Goal: Task Accomplishment & Management: Manage account settings

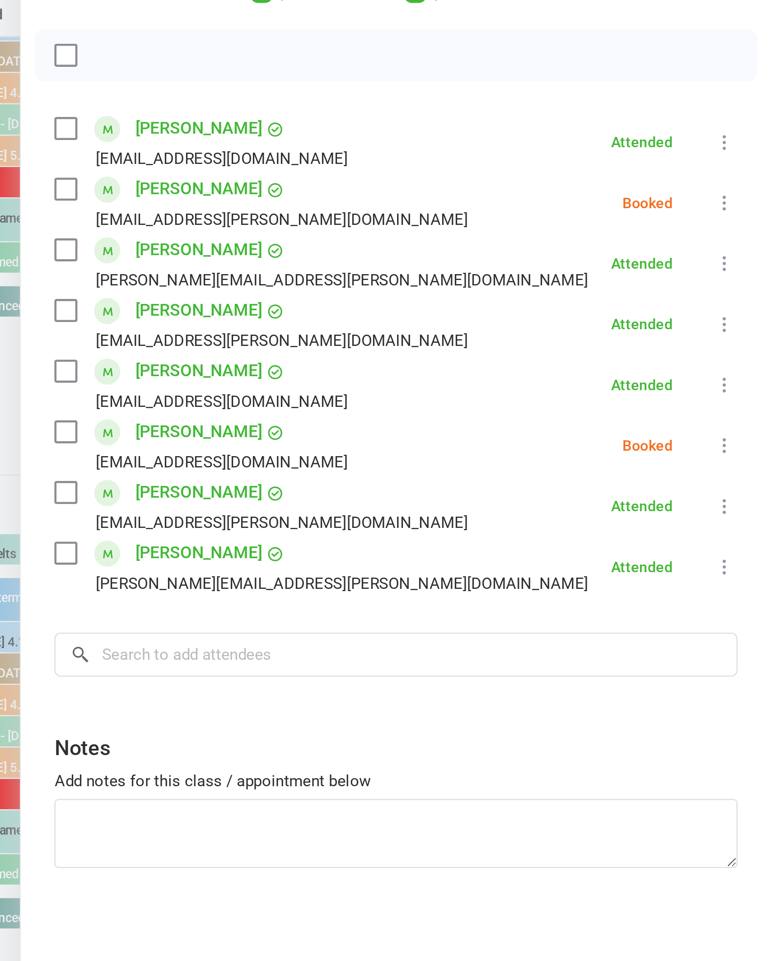
click at [746, 203] on icon at bounding box center [750, 207] width 9 height 9
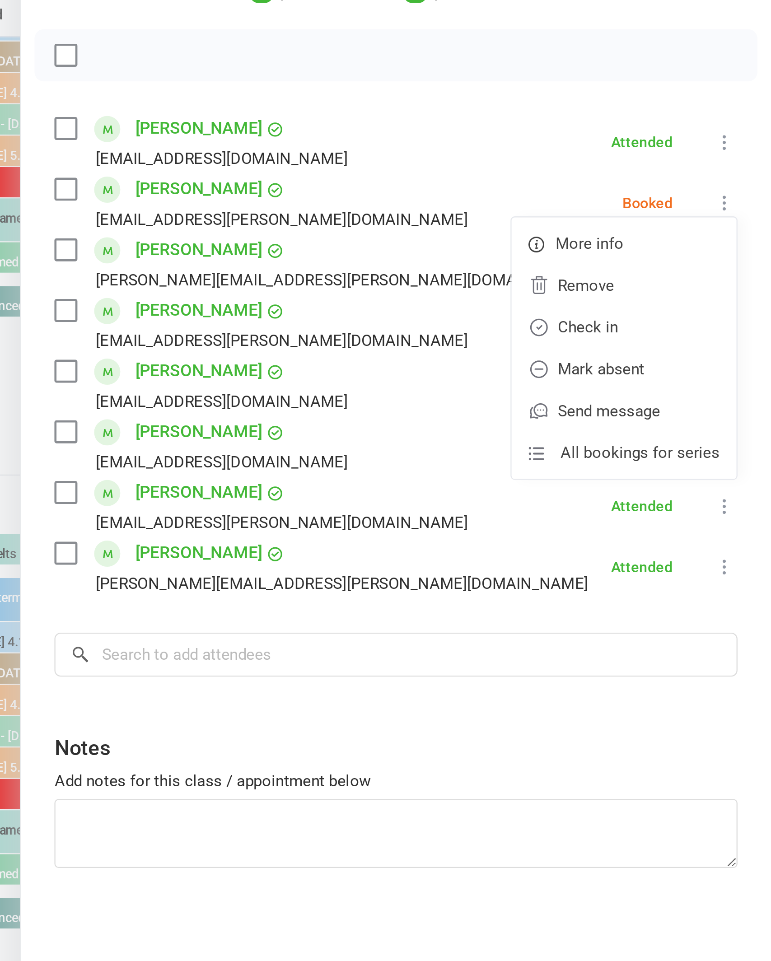
click at [659, 252] on link "Check in" at bounding box center [707, 261] width 97 height 18
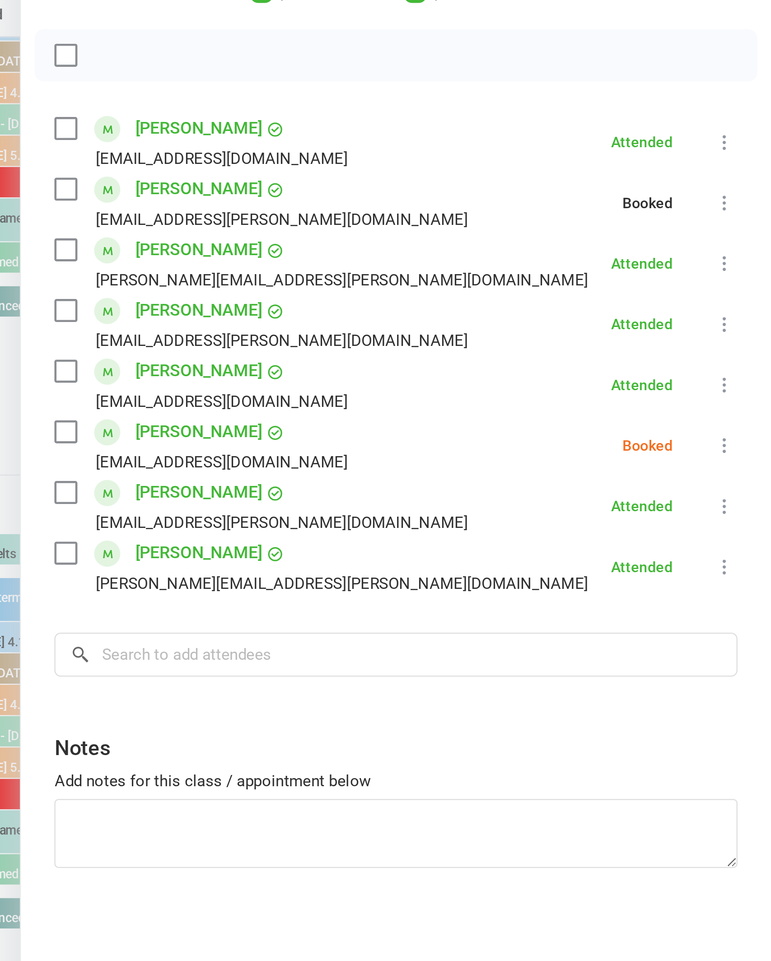
click at [746, 308] on icon at bounding box center [750, 312] width 9 height 9
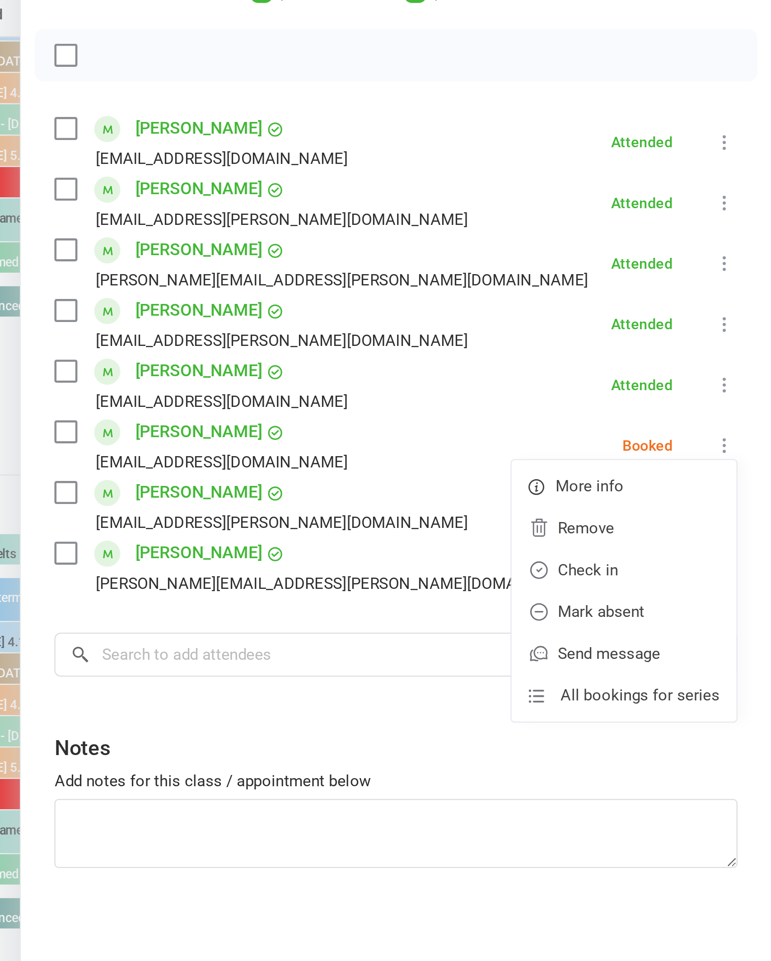
click at [659, 375] on link "Mark absent" at bounding box center [707, 384] width 97 height 18
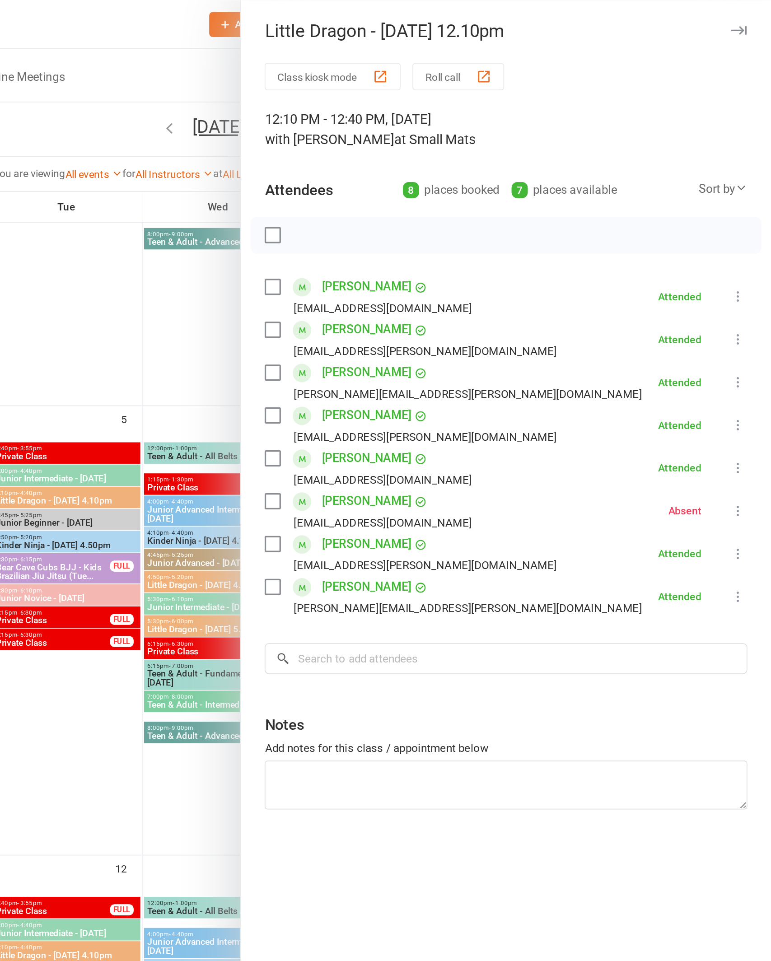
scroll to position [214, 0]
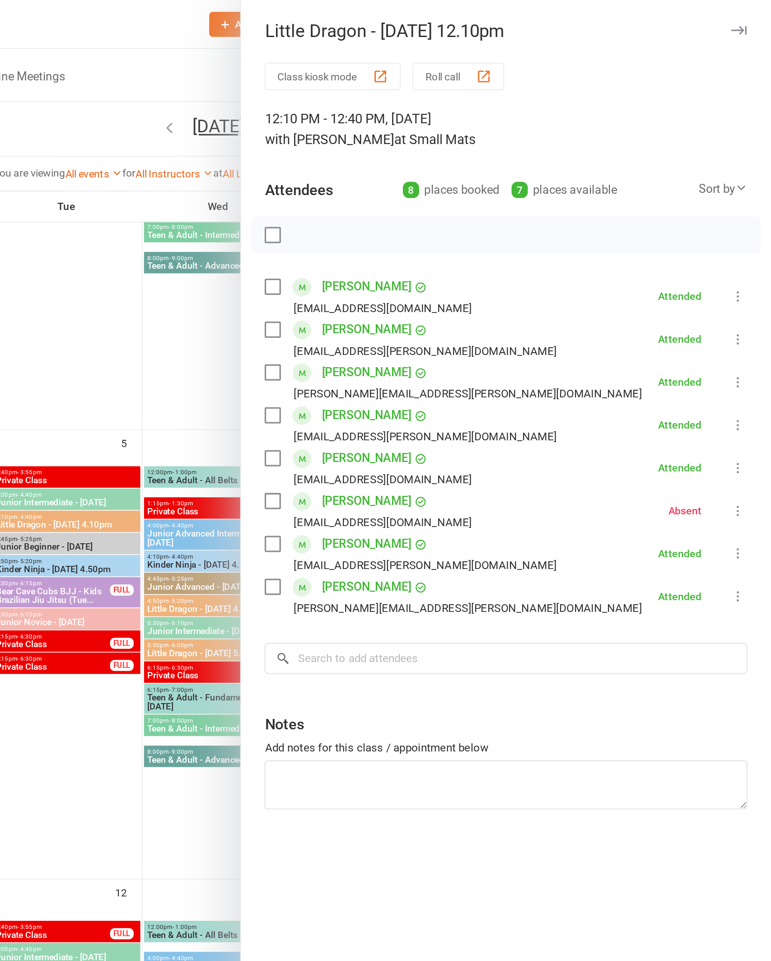
click at [746, 19] on icon "button" at bounding box center [750, 18] width 9 height 5
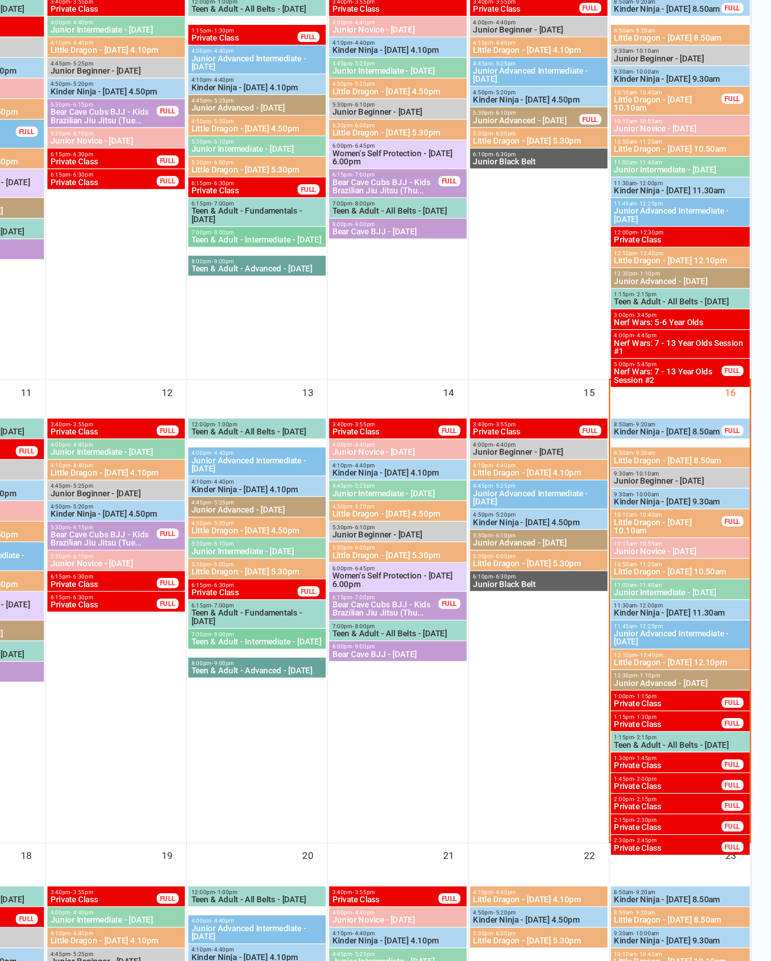
scroll to position [249, 0]
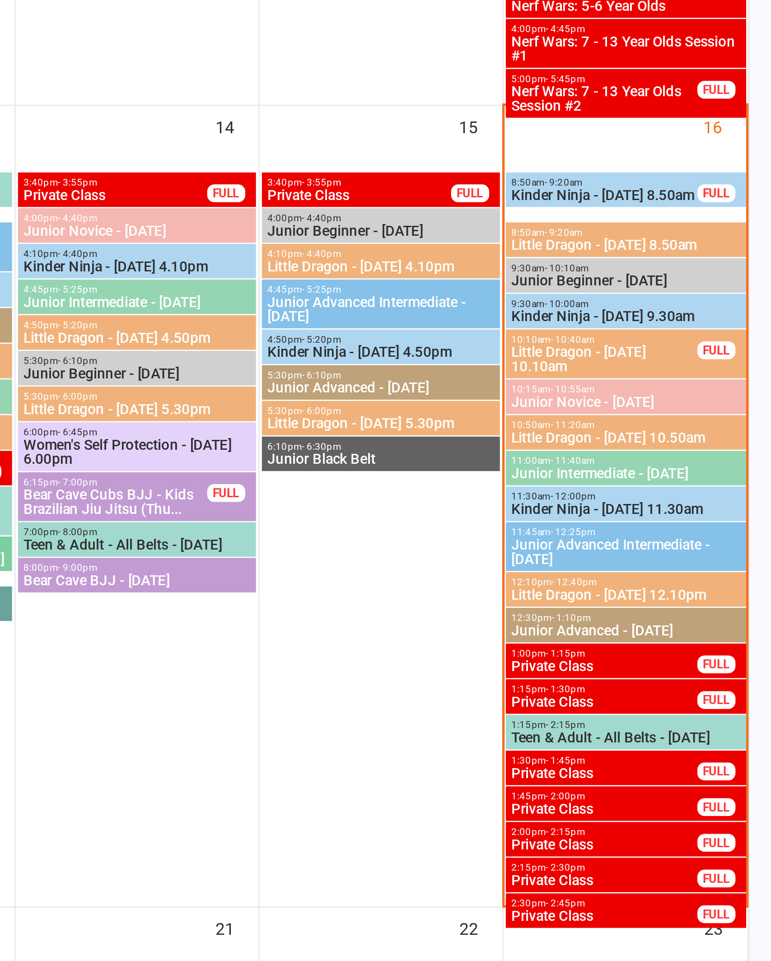
click at [667, 681] on span "12:10pm - 12:40pm" at bounding box center [711, 683] width 88 height 4
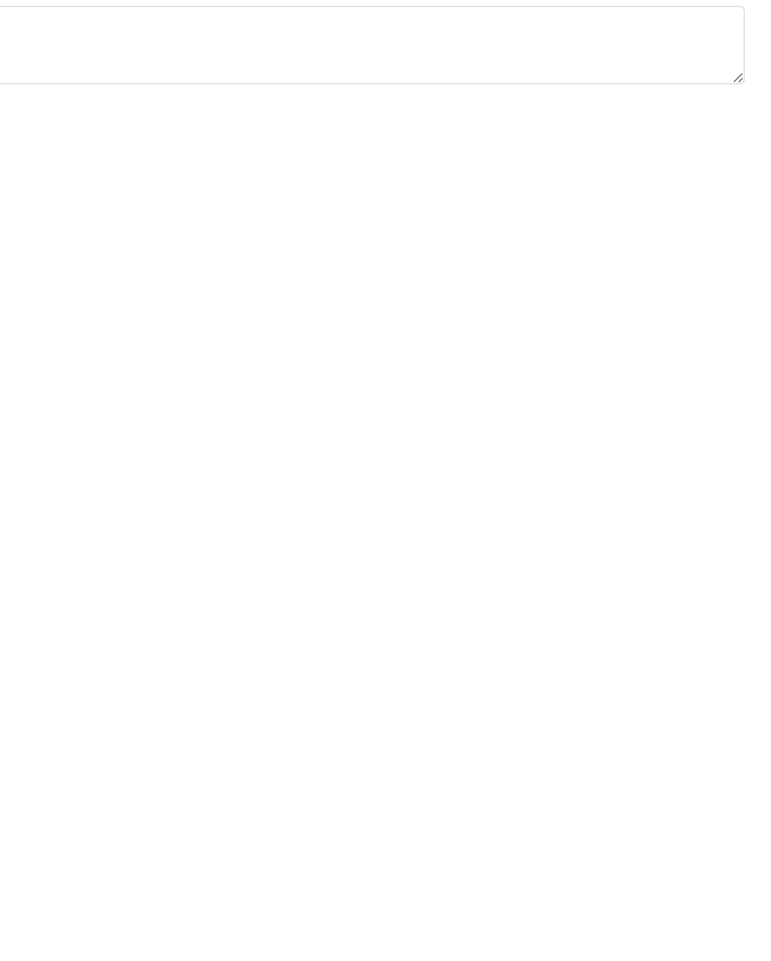
scroll to position [308, 0]
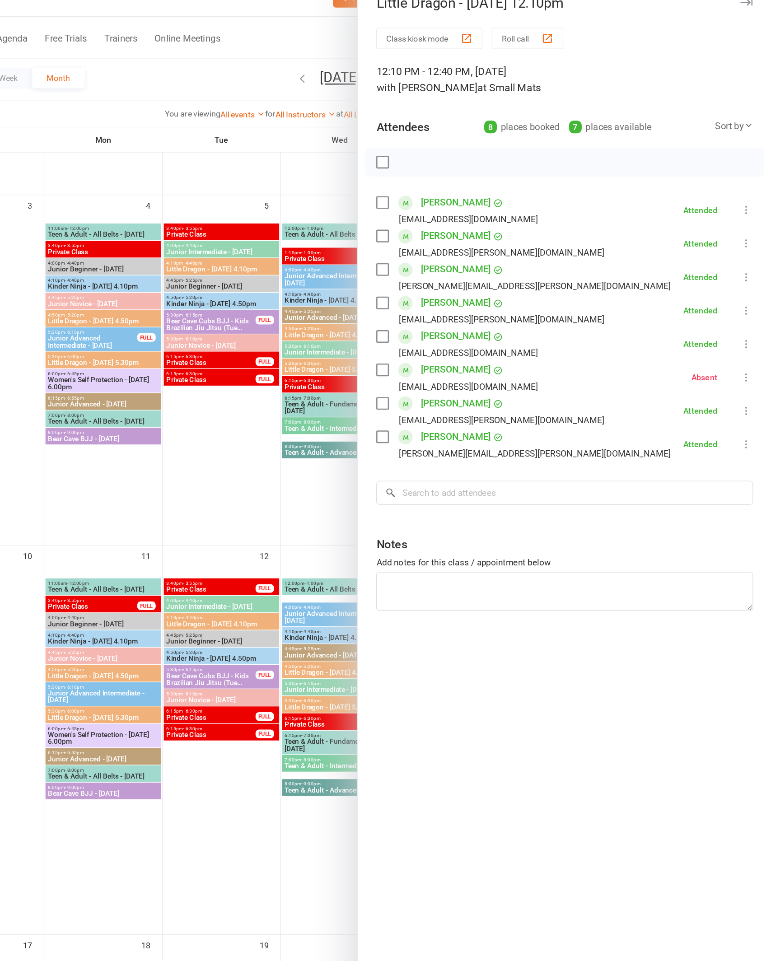
click at [96, 397] on div at bounding box center [433, 480] width 675 height 961
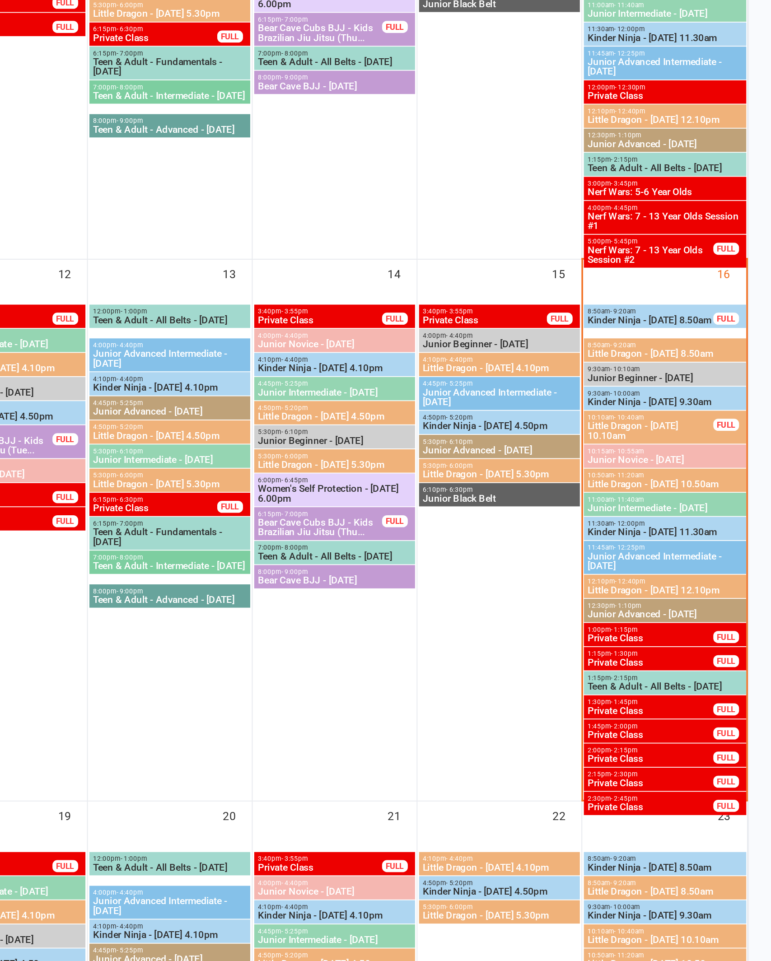
click at [667, 650] on span "1:00pm - 1:15pm" at bounding box center [702, 652] width 71 height 4
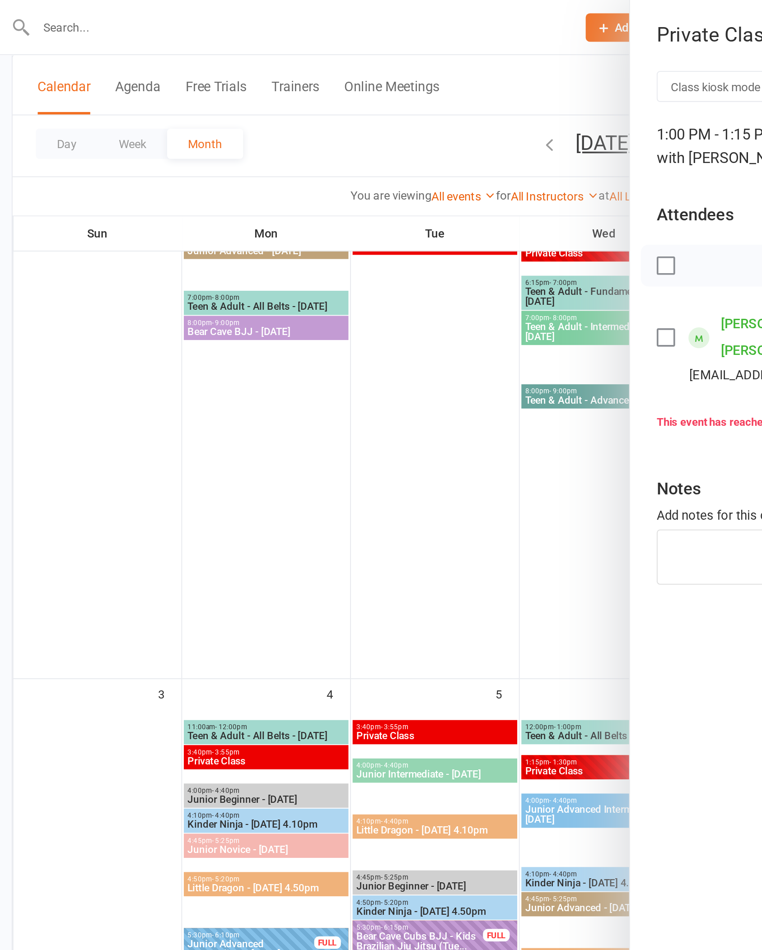
scroll to position [276, 0]
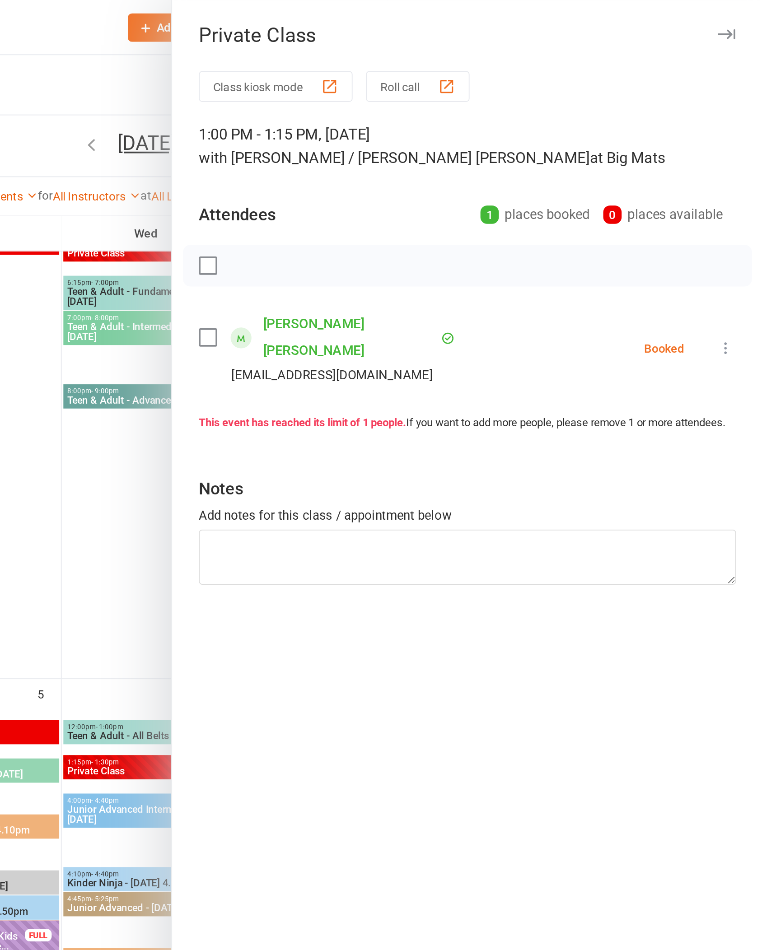
click at [737, 184] on icon at bounding box center [741, 188] width 9 height 9
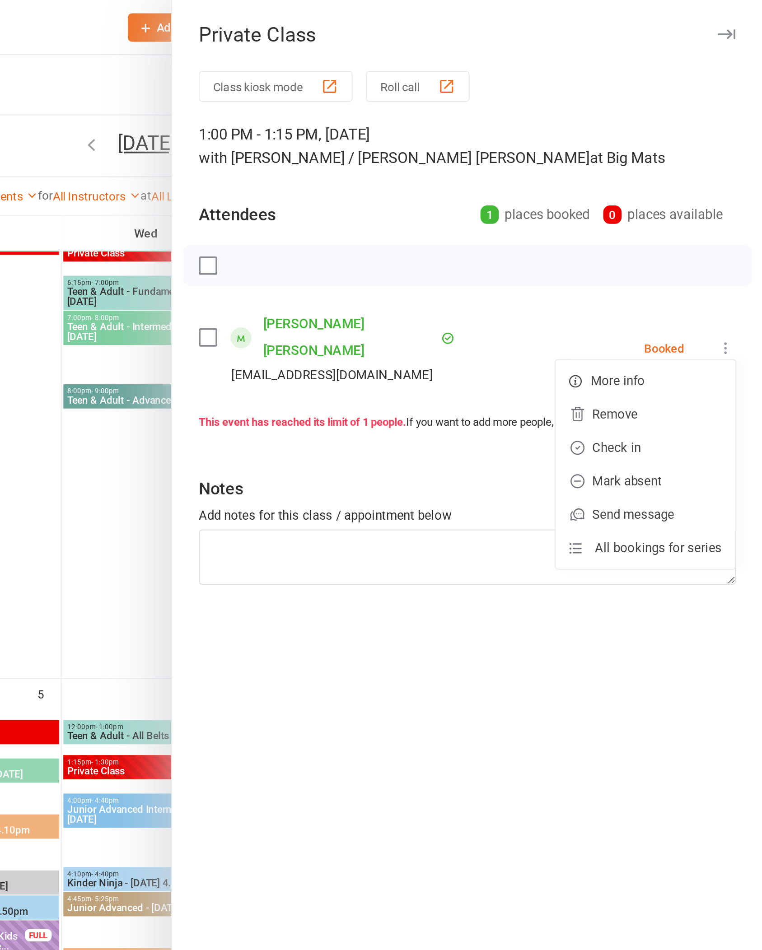
click at [650, 239] on link "Check in" at bounding box center [698, 242] width 97 height 18
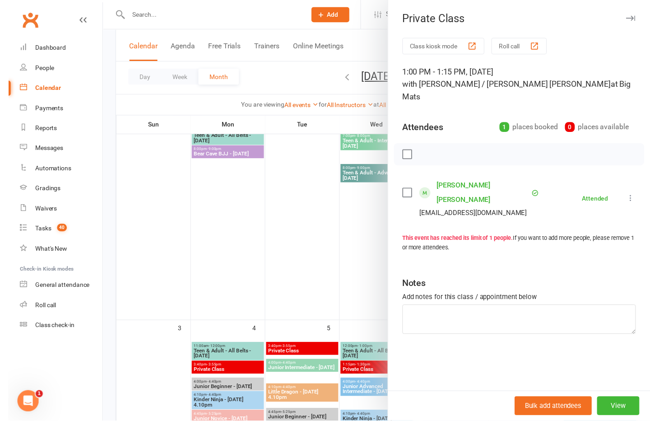
scroll to position [310, 0]
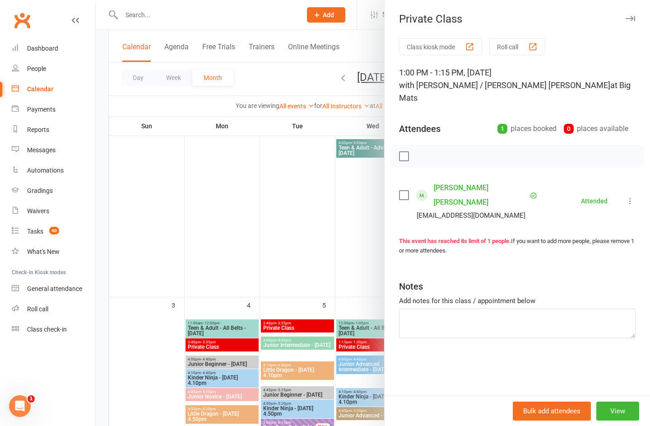
click at [634, 17] on icon "button" at bounding box center [630, 18] width 9 height 5
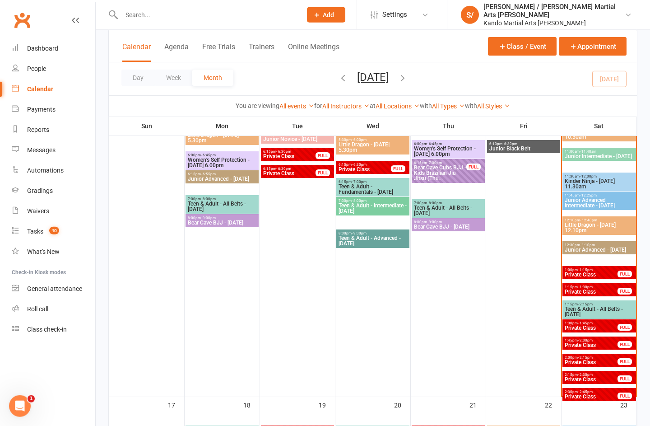
scroll to position [1073, 0]
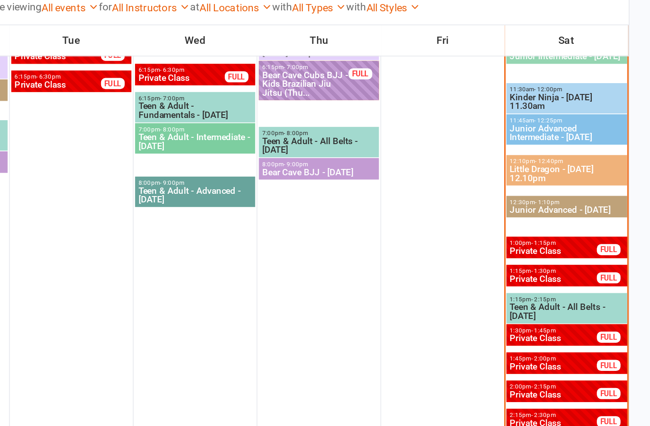
click at [564, 269] on span "Private Class" at bounding box center [591, 271] width 54 height 5
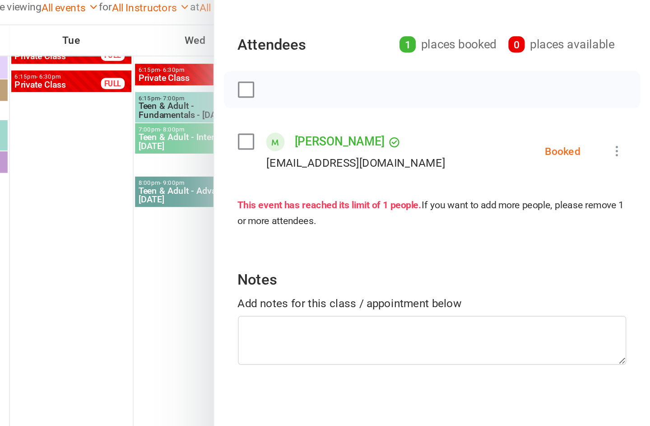
click at [626, 189] on icon at bounding box center [630, 193] width 9 height 9
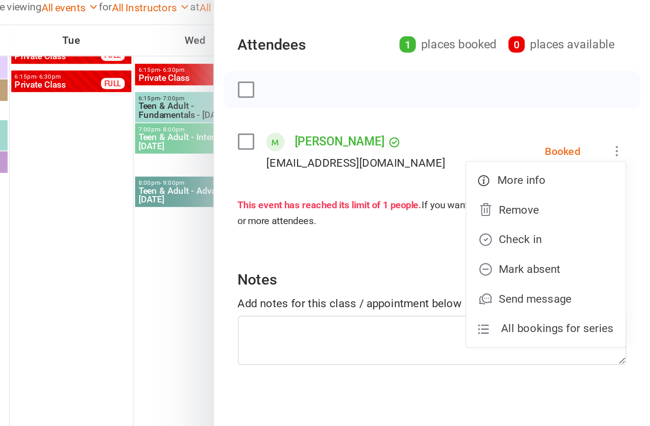
click at [538, 238] on link "Check in" at bounding box center [586, 247] width 97 height 18
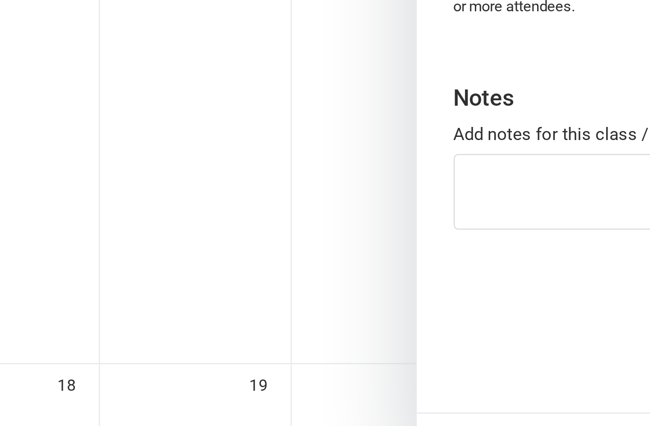
scroll to position [1122, 0]
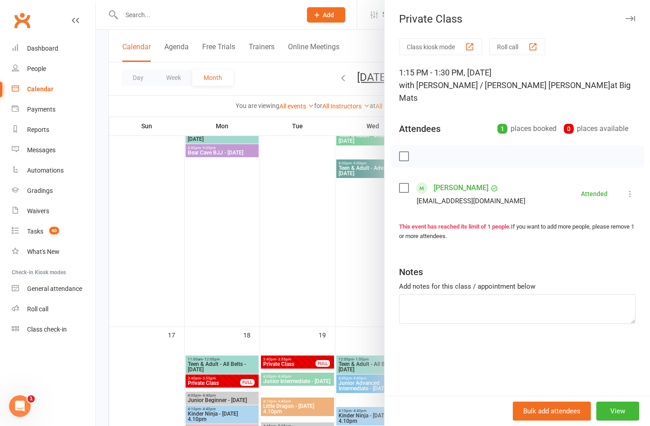
click at [328, 284] on div at bounding box center [373, 213] width 555 height 426
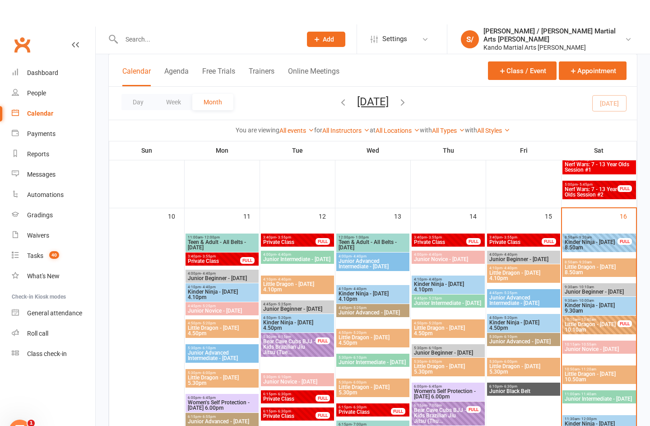
scroll to position [809, 0]
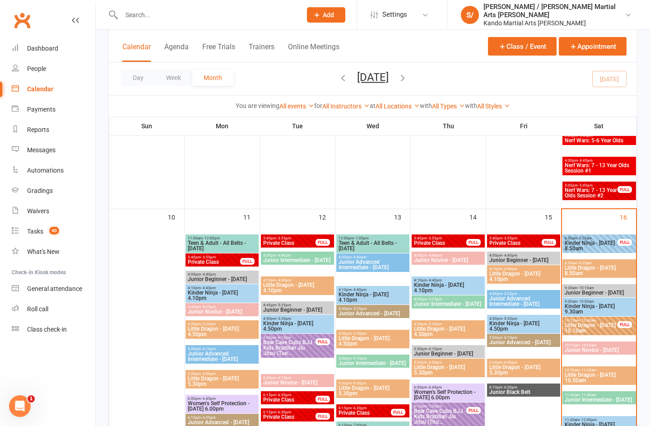
click at [23, 133] on link "Reports" at bounding box center [54, 130] width 84 height 20
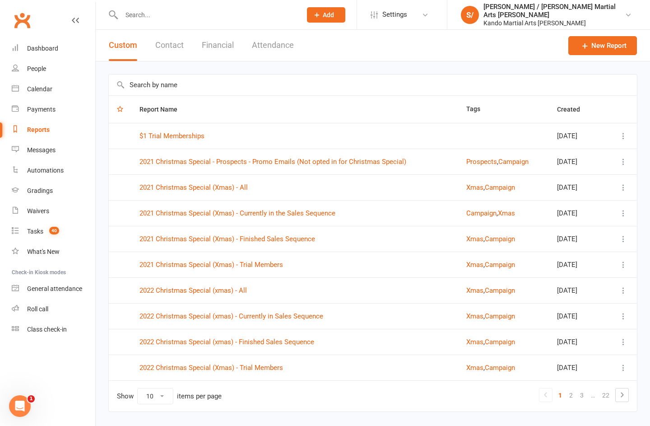
click at [16, 83] on link "Calendar" at bounding box center [54, 89] width 84 height 20
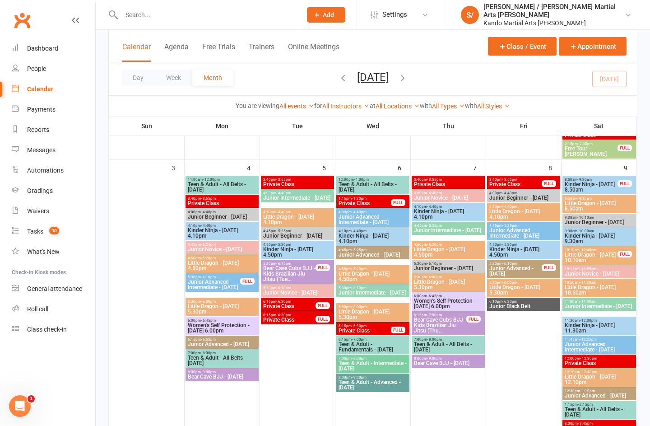
scroll to position [385, 0]
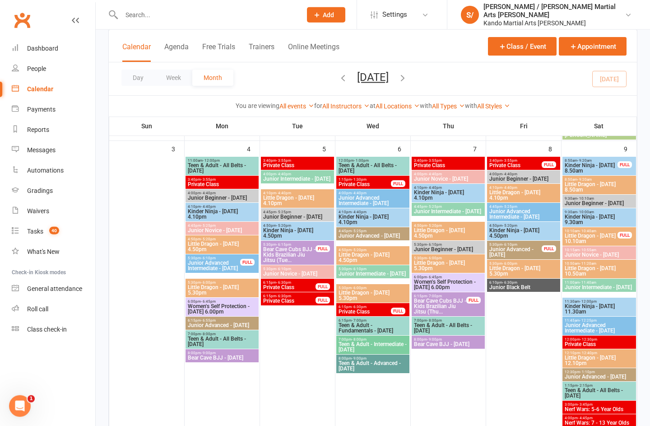
click at [65, 129] on link "Reports" at bounding box center [54, 130] width 84 height 20
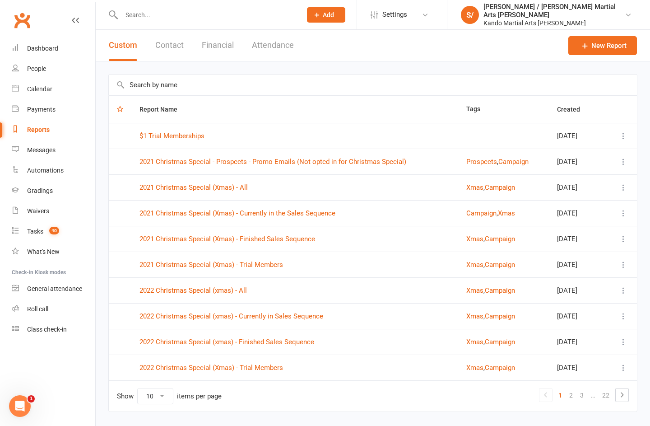
click at [399, 82] on input "text" at bounding box center [373, 85] width 528 height 21
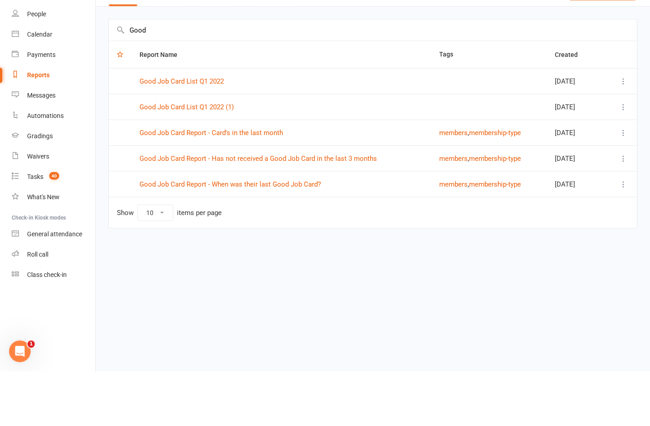
type input "Good"
click at [317, 209] on link "Good Job Card Report - Has not received a Good Job Card in the last 3 months" at bounding box center [259, 213] width 238 height 8
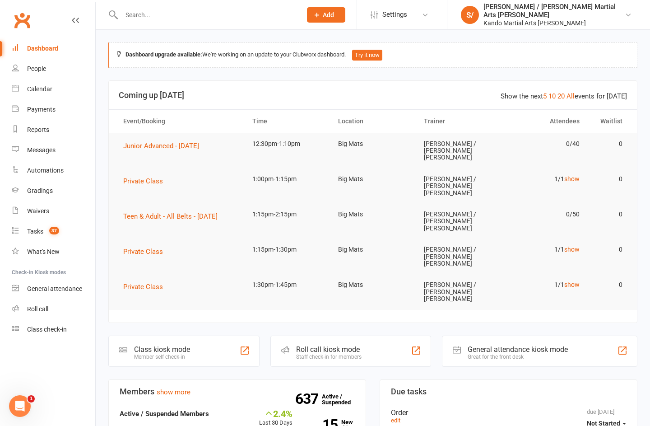
click at [35, 125] on link "Reports" at bounding box center [54, 130] width 84 height 20
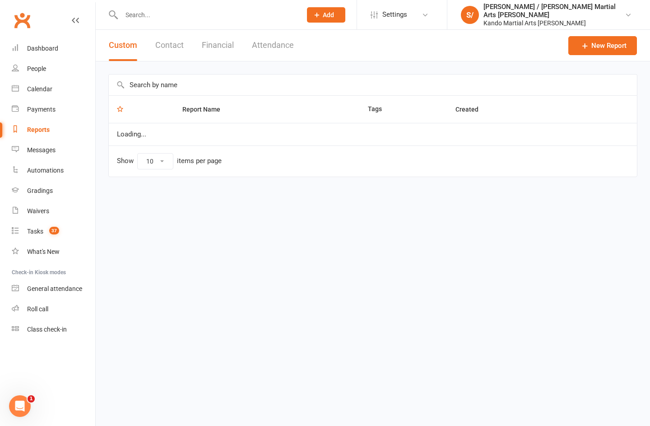
click at [432, 91] on input "text" at bounding box center [373, 85] width 528 height 21
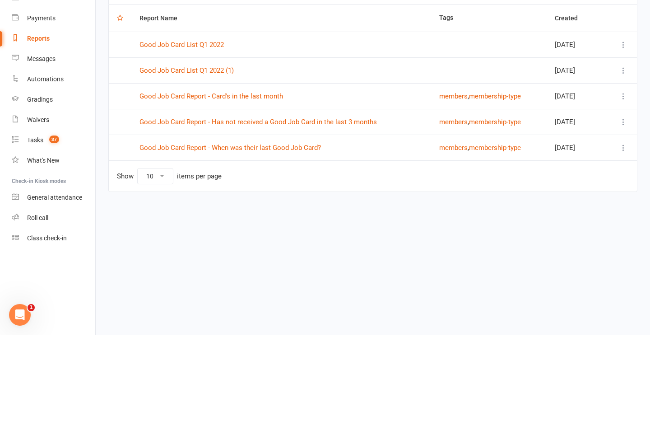
type input "Good job"
click at [306, 209] on link "Good Job Card Report - Has not received a Good Job Card in the last 3 months" at bounding box center [259, 213] width 238 height 8
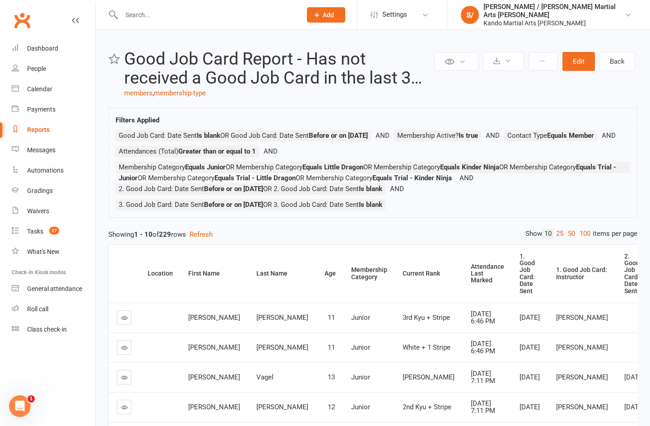
click at [487, 230] on link "100" at bounding box center [585, 233] width 15 height 9
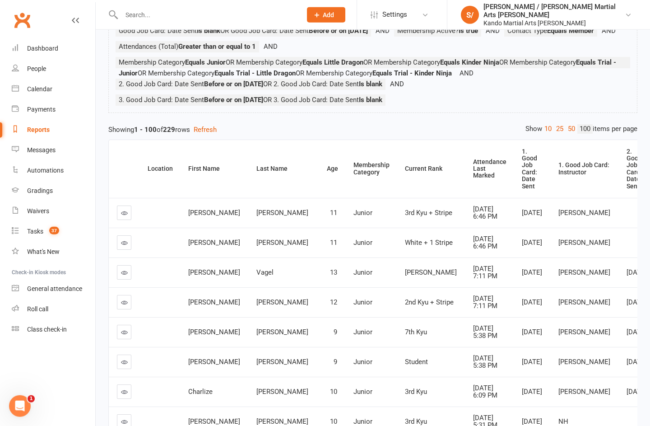
scroll to position [117, 0]
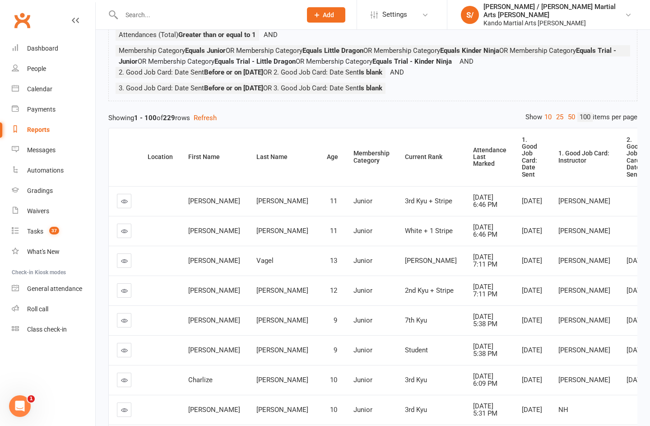
click at [473, 159] on div "Attendance Last Marked" at bounding box center [489, 157] width 33 height 21
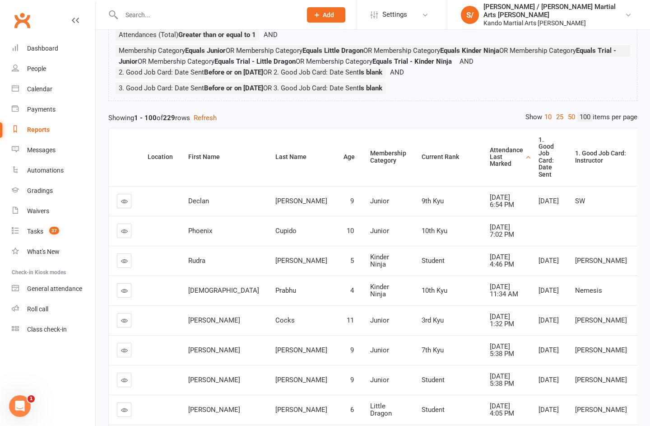
click at [487, 159] on th "1. Good Job Card: Date Sent" at bounding box center [549, 157] width 37 height 58
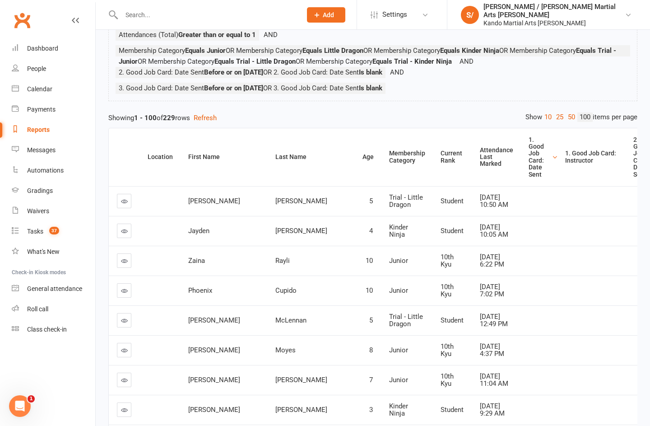
click at [480, 159] on div "Attendance Last Marked" at bounding box center [496, 157] width 33 height 21
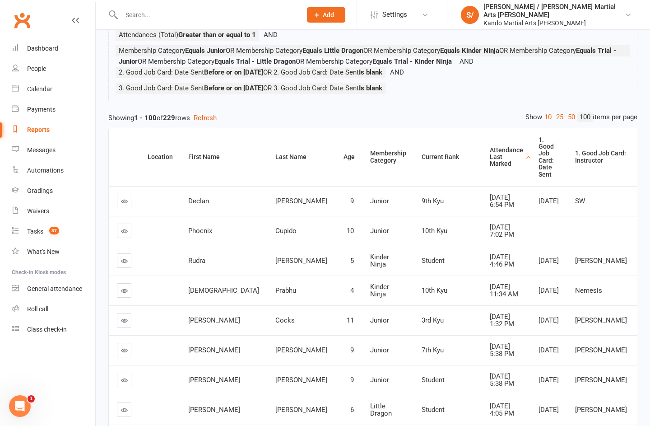
click at [487, 168] on div "Attendance Last Marked" at bounding box center [506, 157] width 33 height 21
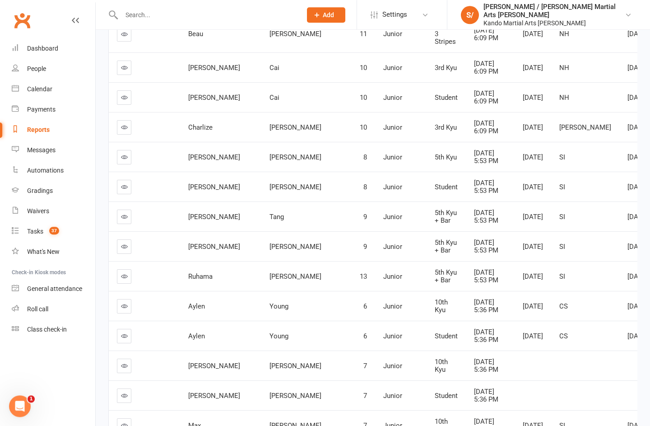
scroll to position [2771, 0]
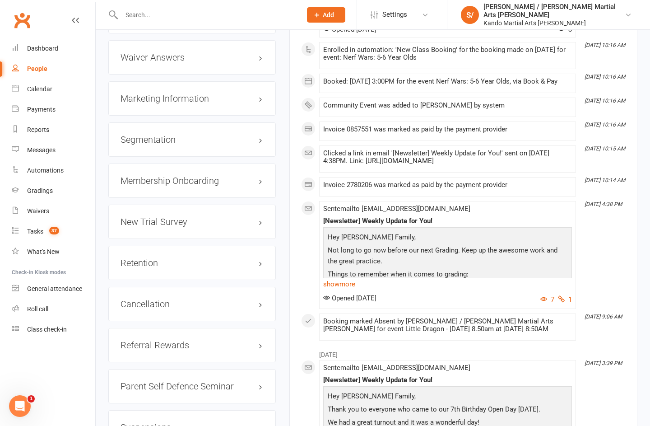
scroll to position [1023, 0]
click at [261, 266] on h3 "Retention edit" at bounding box center [192, 262] width 143 height 10
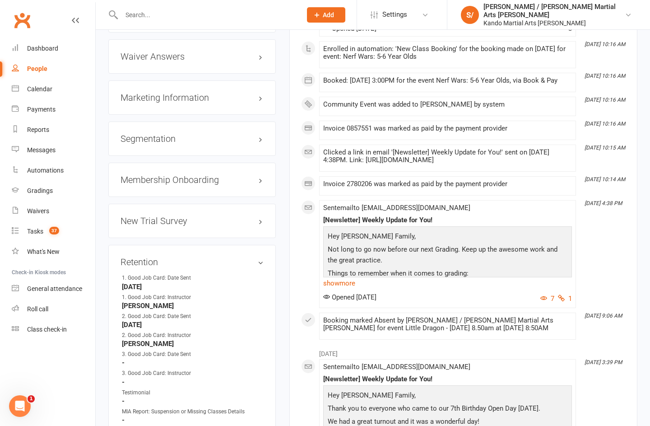
click at [0, 0] on link "edit" at bounding box center [0, 0] width 0 height 0
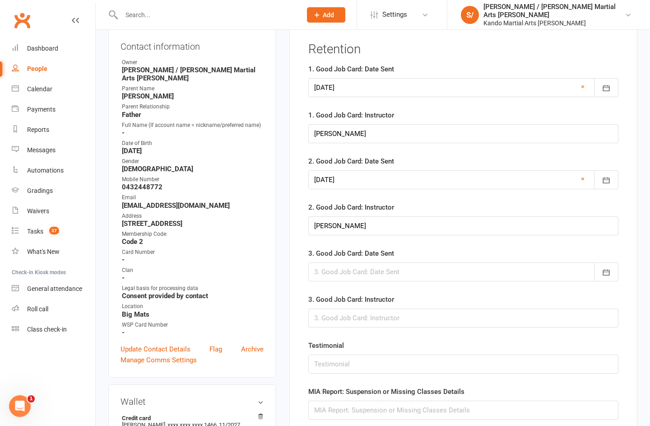
scroll to position [88, 0]
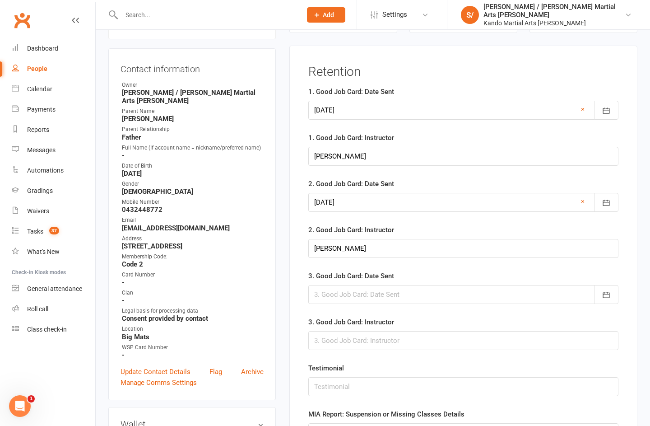
click at [336, 294] on div at bounding box center [463, 294] width 310 height 19
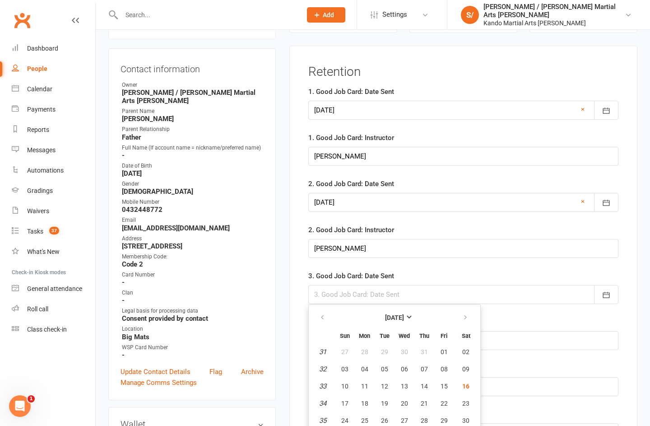
click at [478, 387] on button "16" at bounding box center [466, 386] width 23 height 16
type input "16 Aug 2025"
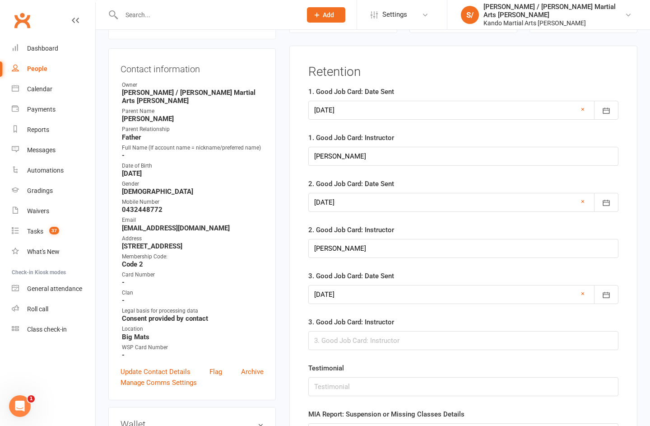
click at [487, 328] on div "3. Good Job Card: Instructor" at bounding box center [463, 333] width 310 height 33
click at [487, 340] on input "text" at bounding box center [463, 340] width 310 height 19
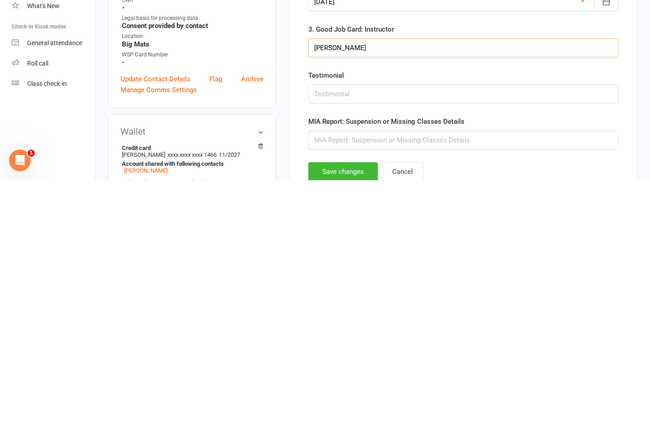
type input "Angie"
click at [363, 408] on button "Save changes" at bounding box center [343, 417] width 70 height 19
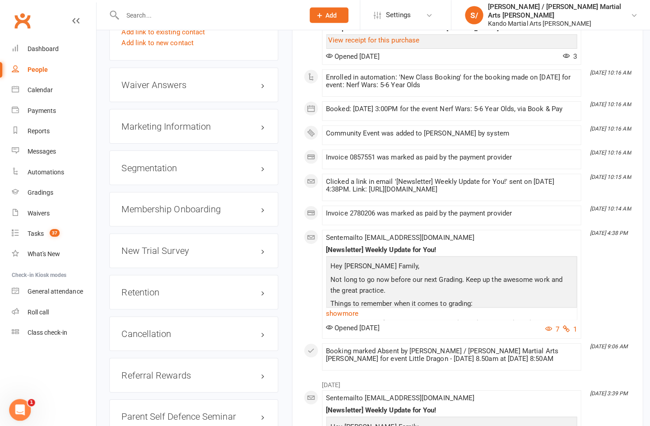
scroll to position [1006, 0]
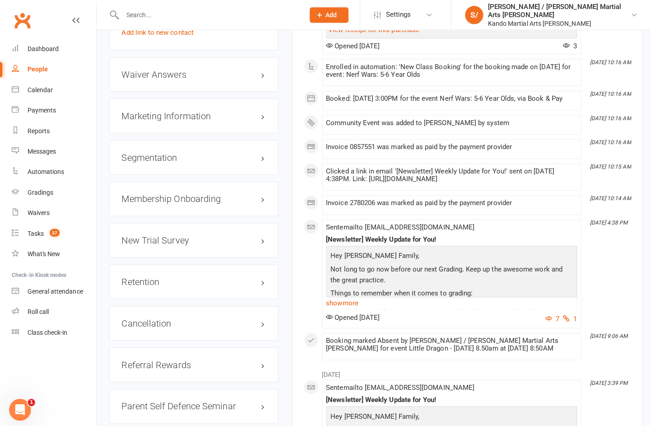
click at [263, 282] on h3 "Retention edit" at bounding box center [192, 279] width 143 height 10
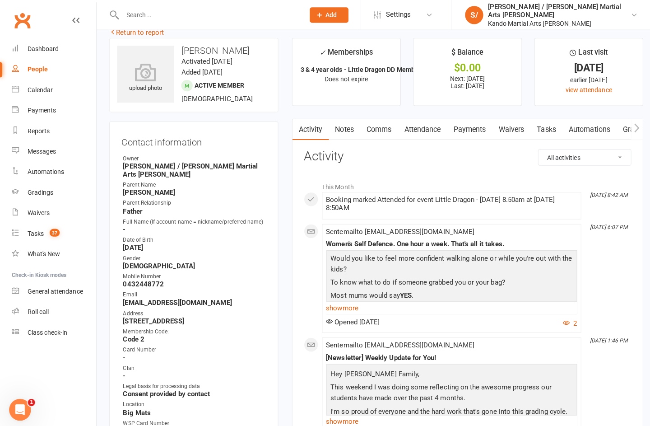
scroll to position [0, 0]
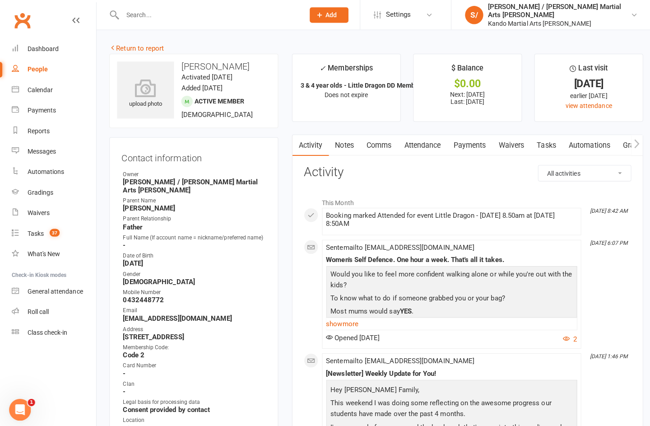
click at [31, 131] on div "Reports" at bounding box center [38, 129] width 22 height 7
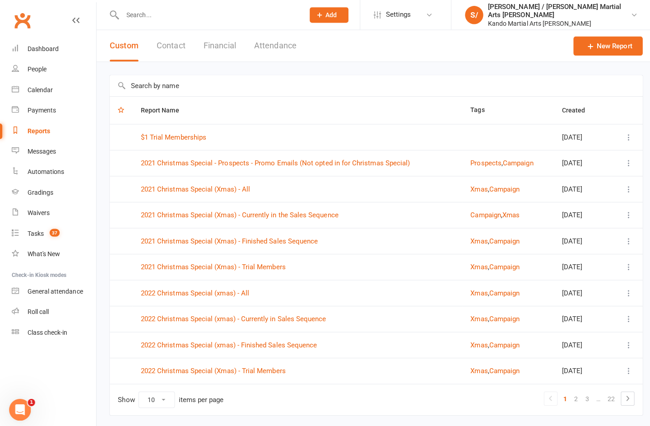
click at [393, 79] on input "text" at bounding box center [373, 85] width 528 height 21
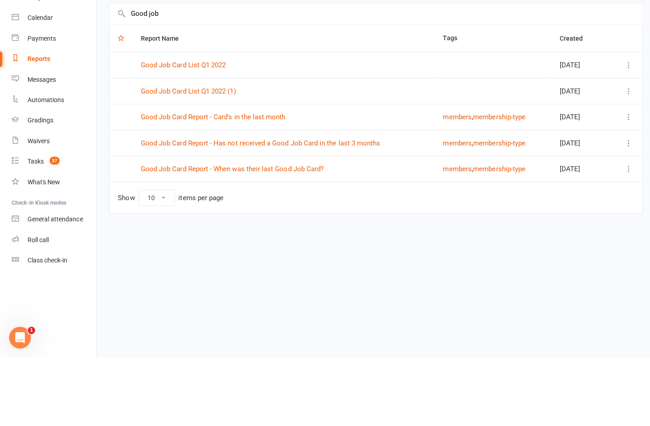
type input "Good job"
click at [352, 209] on link "Good Job Card Report - Has not received a Good Job Card in the last 3 months" at bounding box center [259, 213] width 238 height 8
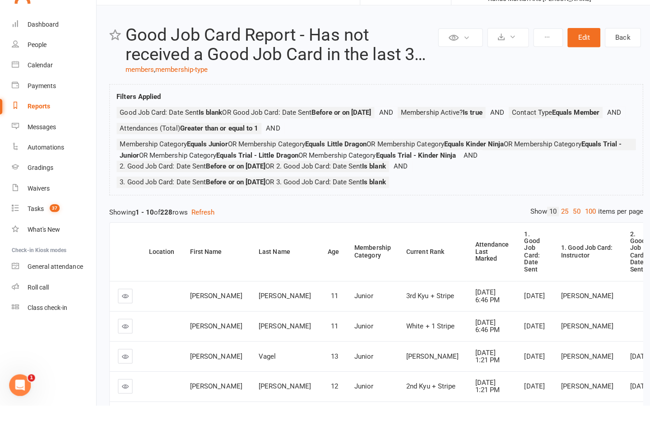
scroll to position [21, 0]
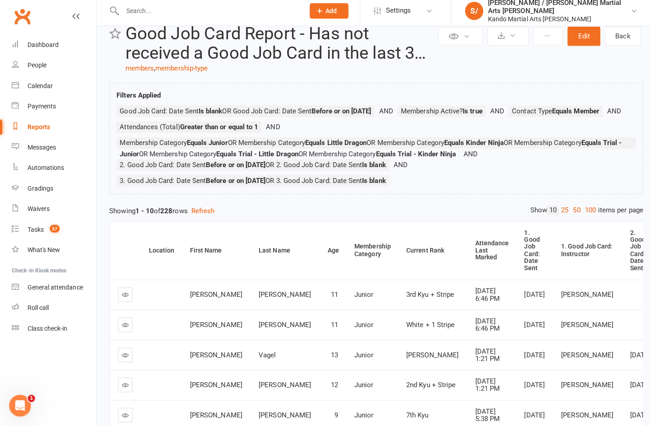
click at [487, 208] on link "100" at bounding box center [585, 212] width 15 height 9
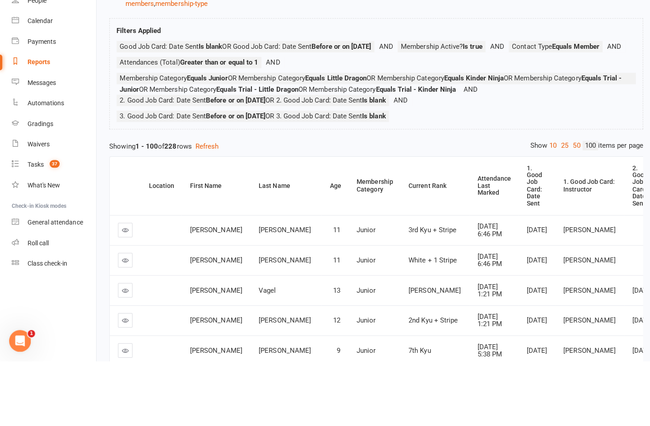
scroll to position [107, 0]
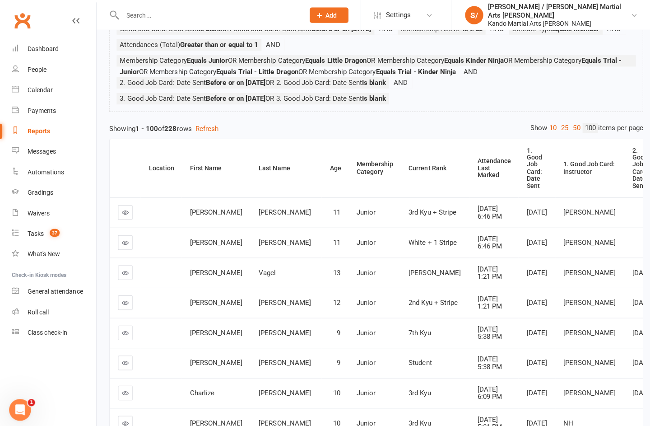
click at [473, 172] on div "Attendance Last Marked" at bounding box center [489, 166] width 33 height 21
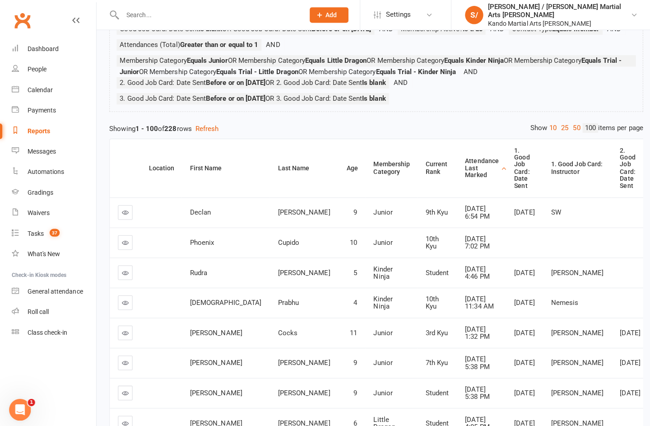
click at [461, 168] on div "Attendance Last Marked" at bounding box center [477, 166] width 33 height 21
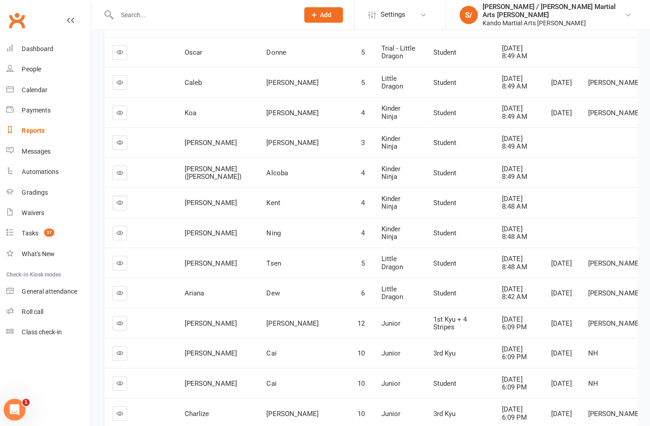
scroll to position [2688, 0]
click at [75, 14] on div "Clubworx" at bounding box center [47, 25] width 95 height 33
click at [72, 23] on icon at bounding box center [75, 20] width 7 height 7
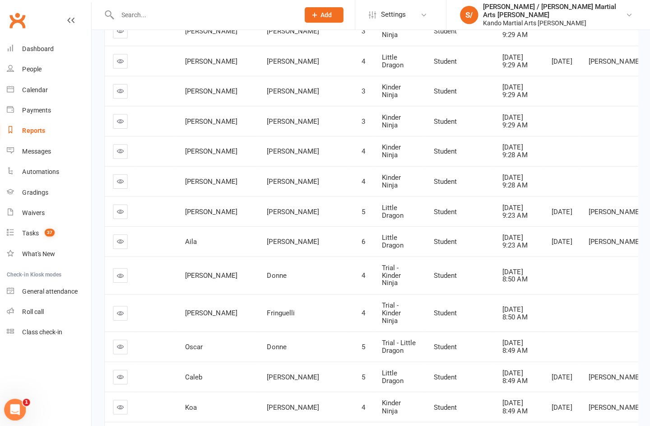
scroll to position [2396, 0]
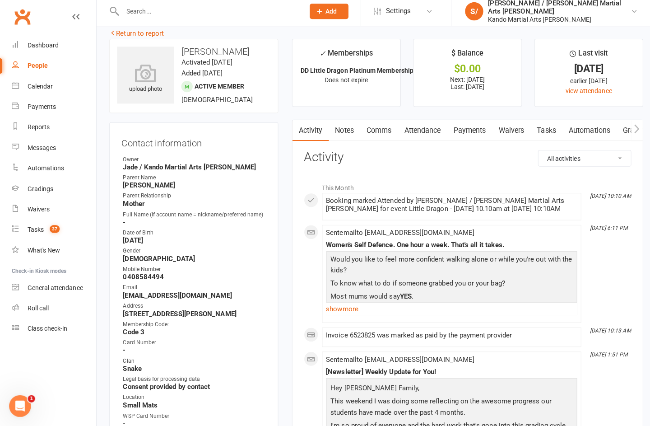
scroll to position [11, 0]
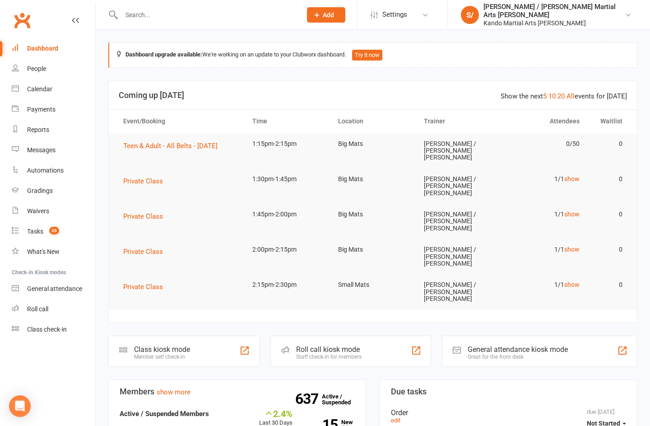
click at [224, 12] on input "text" at bounding box center [207, 15] width 177 height 13
click at [598, 57] on div "Dashboard upgrade available: We're working on an update to your Clubworx dashbo…" at bounding box center [372, 54] width 529 height 25
click at [27, 93] on div "Calendar" at bounding box center [39, 88] width 25 height 7
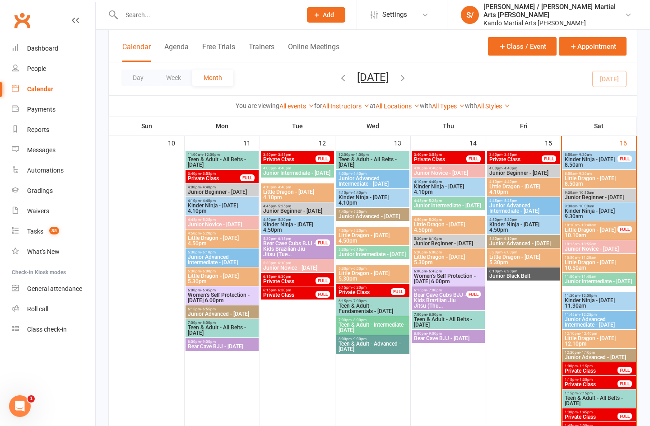
scroll to position [703, 0]
click at [615, 260] on span "Little Dragon - [DATE] 10.50am" at bounding box center [599, 265] width 70 height 11
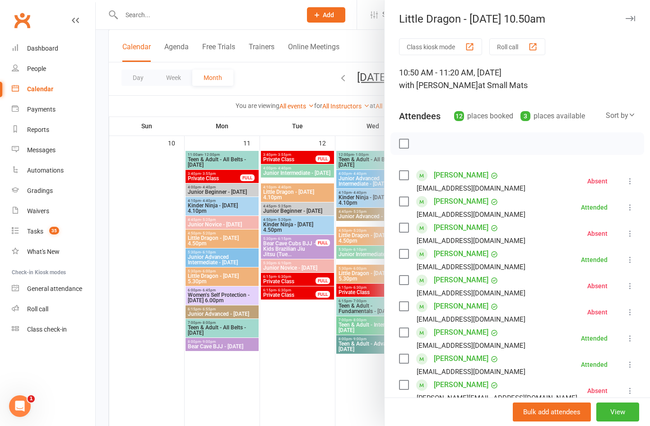
click at [141, 284] on div at bounding box center [373, 213] width 555 height 426
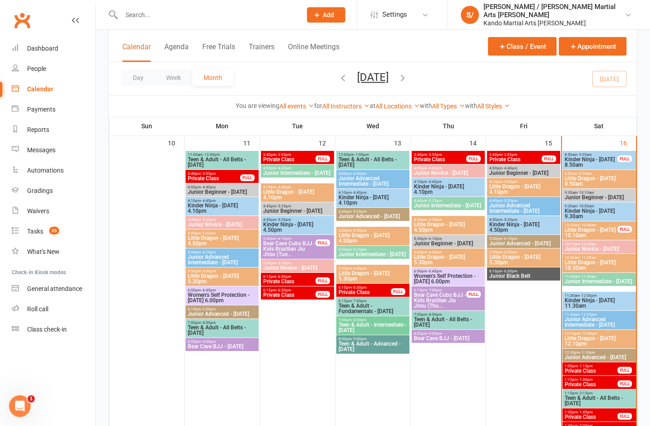
click at [610, 300] on span "Kinder Ninja - [DATE] 11.30am" at bounding box center [599, 303] width 70 height 11
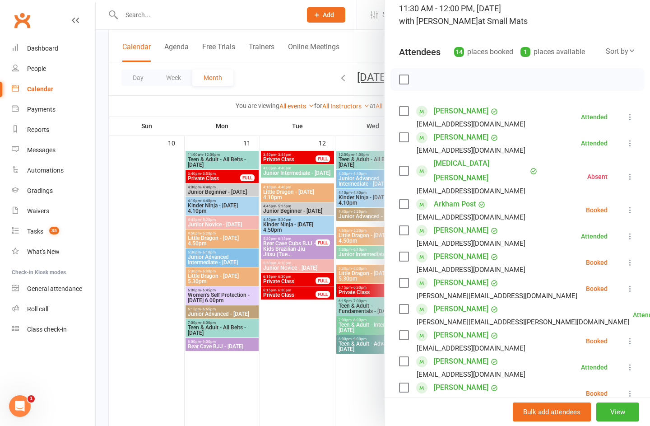
scroll to position [66, 0]
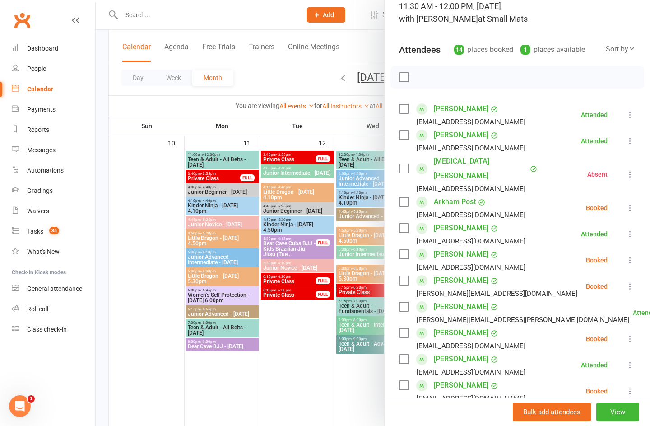
click at [628, 203] on icon at bounding box center [630, 207] width 9 height 9
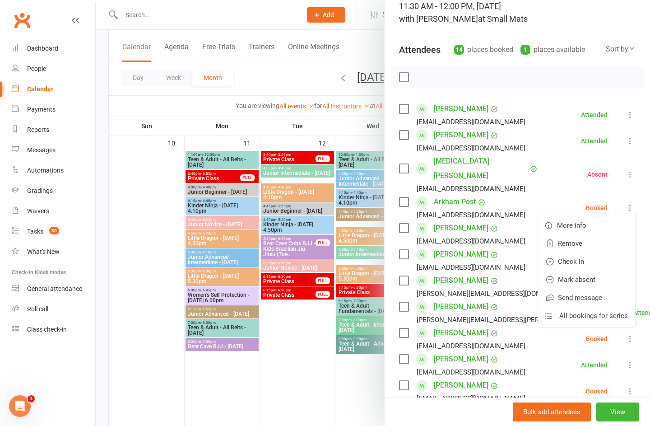
click at [587, 271] on link "Mark absent" at bounding box center [586, 280] width 97 height 18
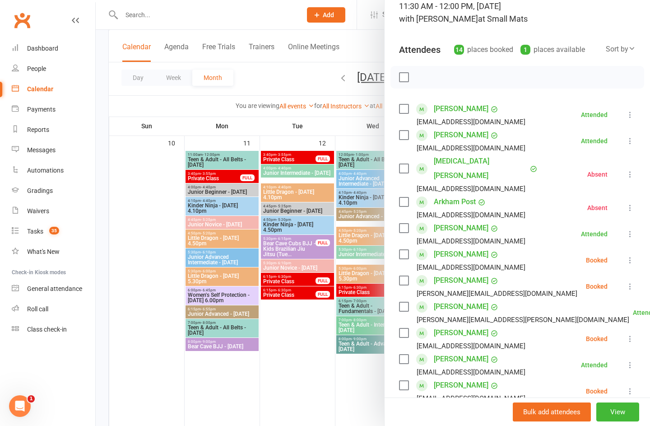
click at [626, 256] on icon at bounding box center [630, 260] width 9 height 9
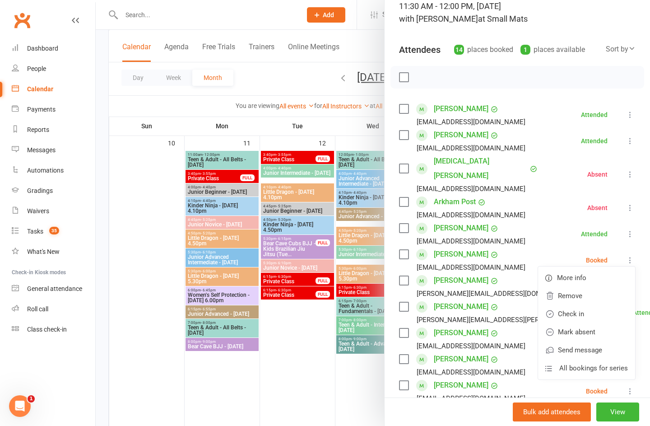
click at [592, 323] on link "Mark absent" at bounding box center [586, 332] width 97 height 18
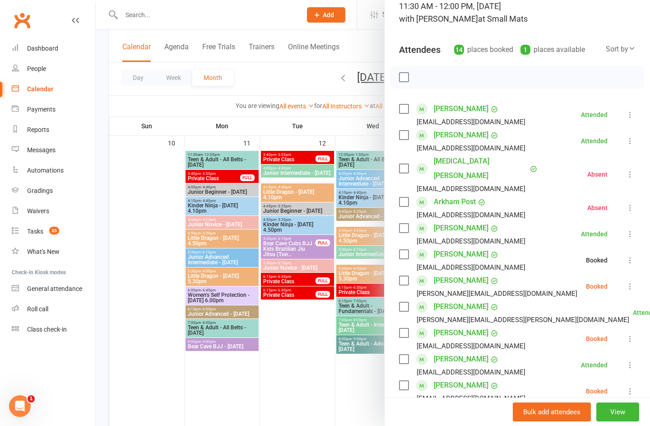
click at [634, 282] on icon at bounding box center [630, 286] width 9 height 9
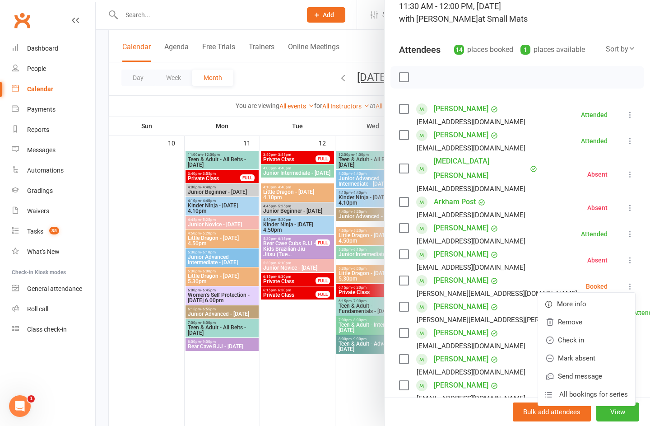
click at [578, 331] on link "Check in" at bounding box center [586, 340] width 97 height 18
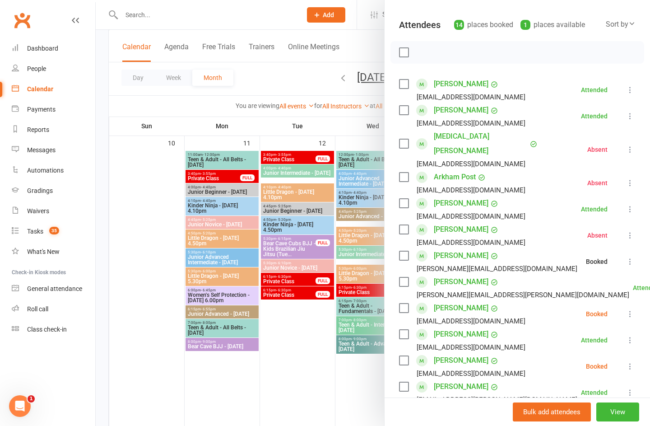
scroll to position [91, 0]
click at [630, 308] on button at bounding box center [630, 313] width 11 height 11
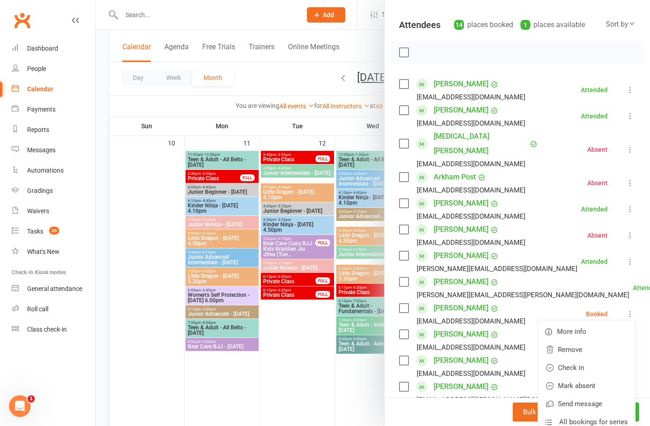
click at [588, 359] on link "Check in" at bounding box center [586, 368] width 97 height 18
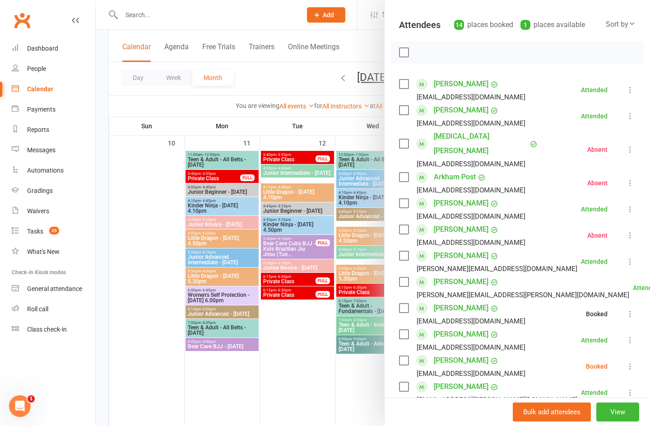
click at [629, 362] on icon at bounding box center [630, 366] width 9 height 9
click at [578, 414] on link "Check in" at bounding box center [586, 420] width 97 height 18
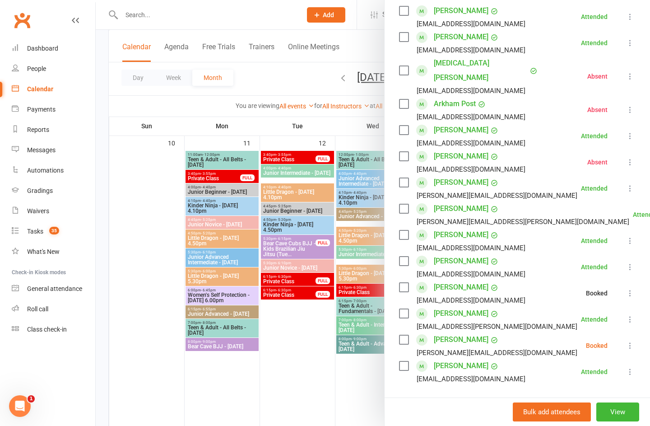
scroll to position [169, 0]
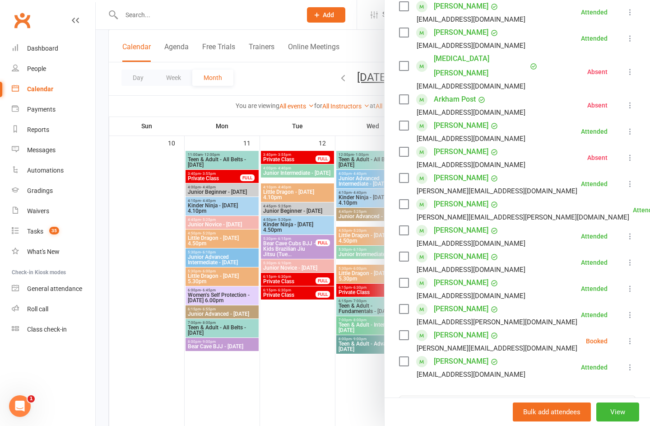
click at [632, 336] on icon at bounding box center [630, 340] width 9 height 9
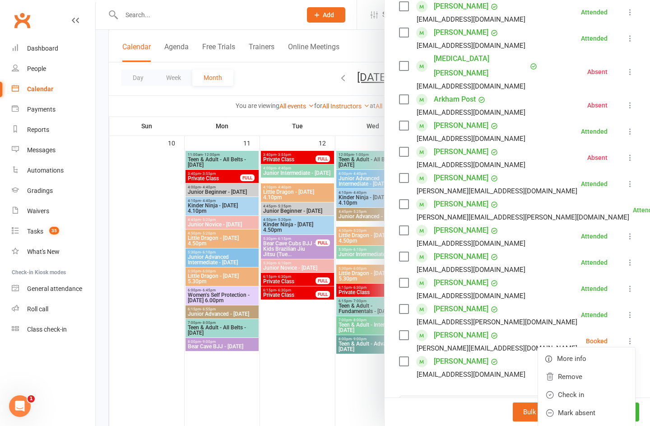
click at [588, 386] on link "Check in" at bounding box center [586, 395] width 97 height 18
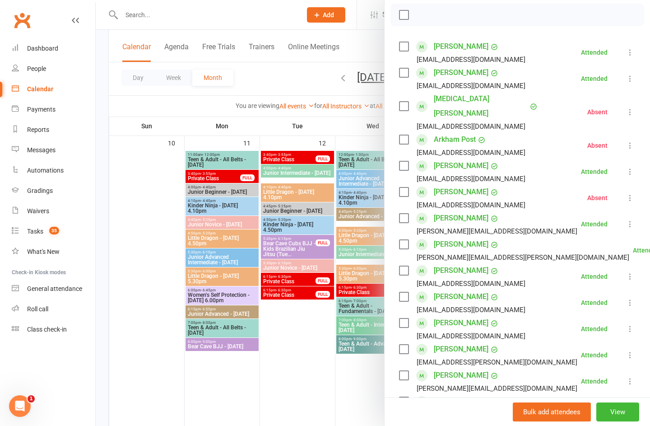
scroll to position [128, 0]
click at [460, 264] on link "Fareed Zaky" at bounding box center [461, 271] width 55 height 14
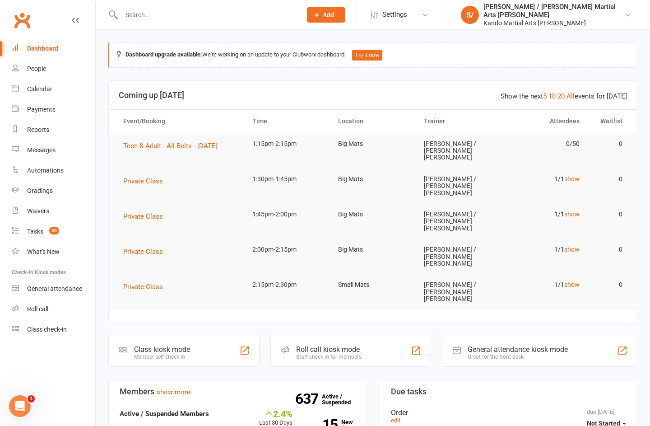
click at [136, 247] on span "Private Class" at bounding box center [143, 251] width 40 height 8
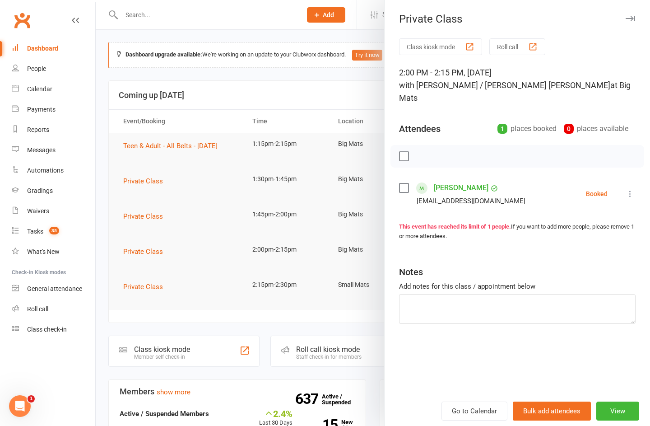
click at [627, 189] on icon at bounding box center [630, 193] width 9 height 9
click at [601, 257] on link "Mark absent" at bounding box center [586, 266] width 97 height 18
click at [626, 19] on icon "button" at bounding box center [630, 18] width 9 height 5
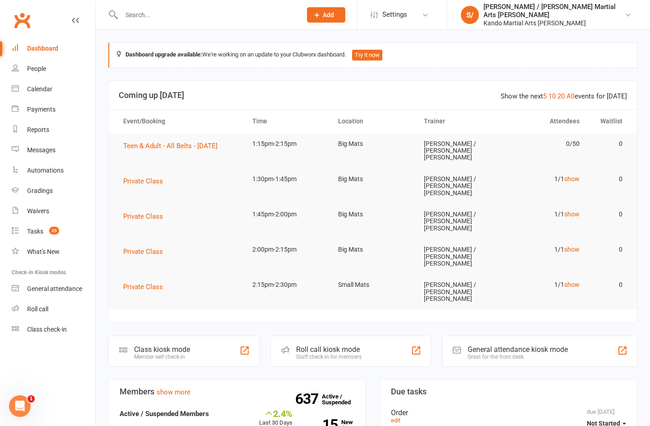
click at [62, 90] on link "Calendar" at bounding box center [54, 89] width 84 height 20
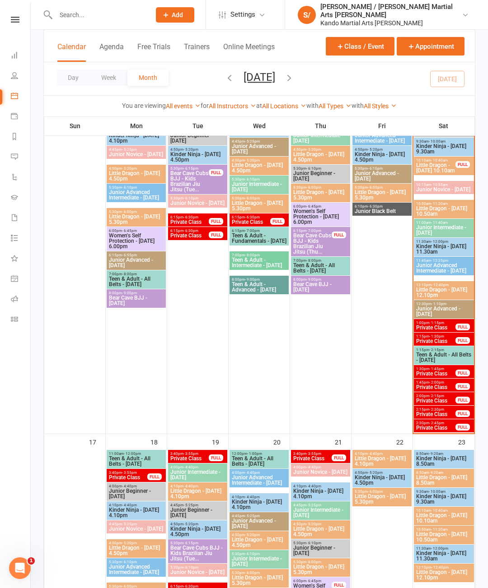
scroll to position [875, 0]
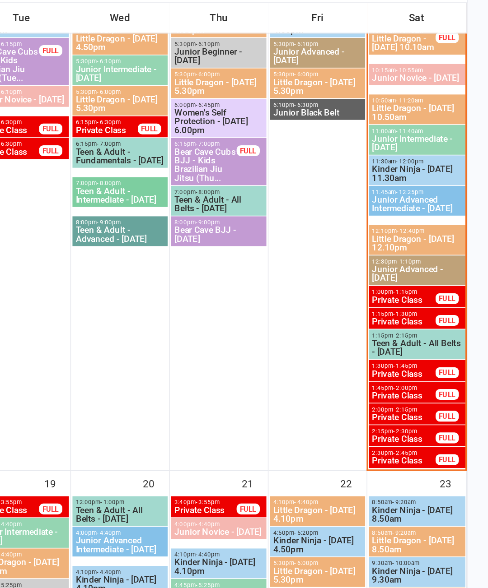
click at [455, 298] on div "FULL" at bounding box center [462, 301] width 14 height 7
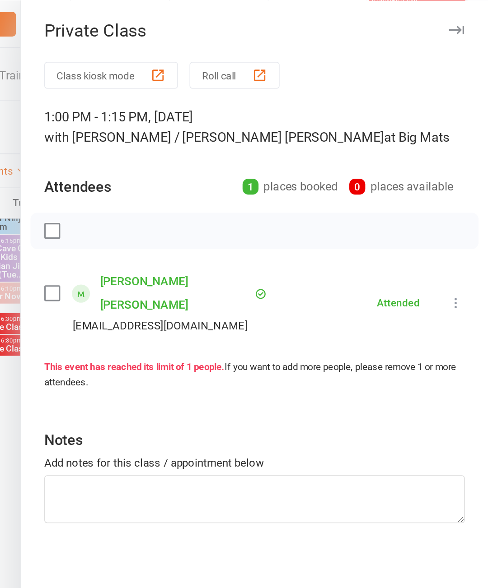
click at [463, 19] on icon "button" at bounding box center [467, 18] width 9 height 5
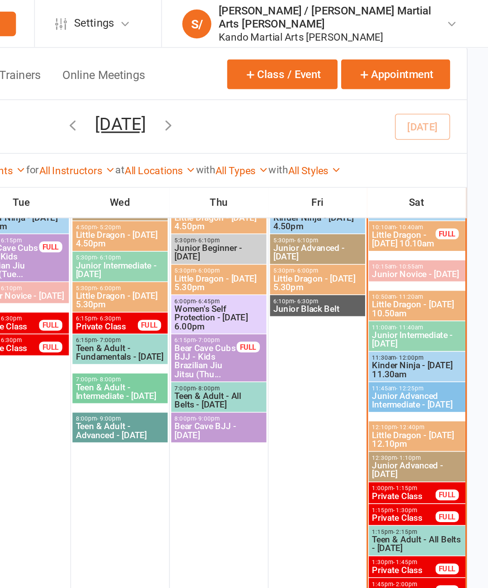
scroll to position [868, 0]
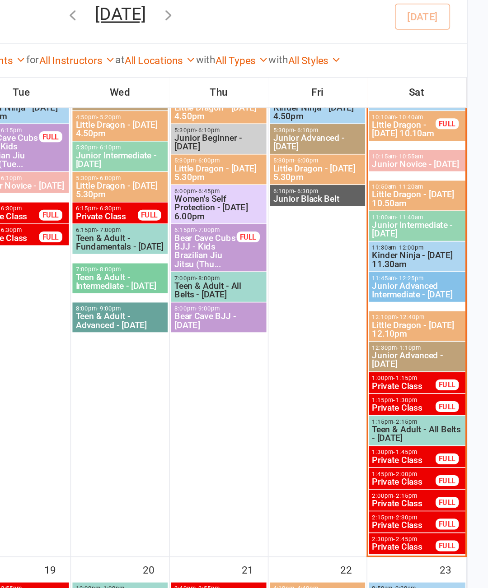
click at [455, 318] on div "FULL" at bounding box center [462, 321] width 14 height 7
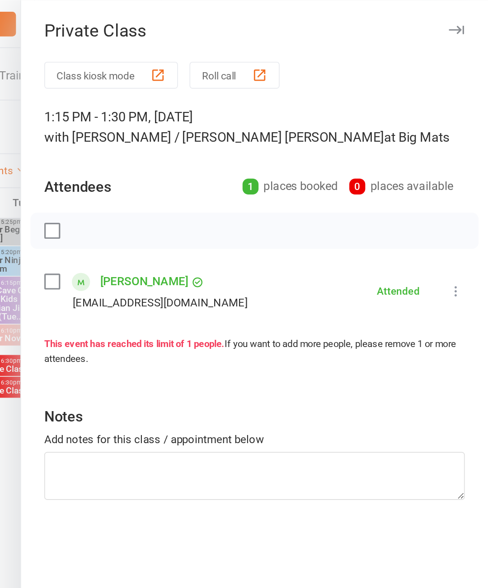
click at [463, 19] on icon "button" at bounding box center [467, 18] width 9 height 5
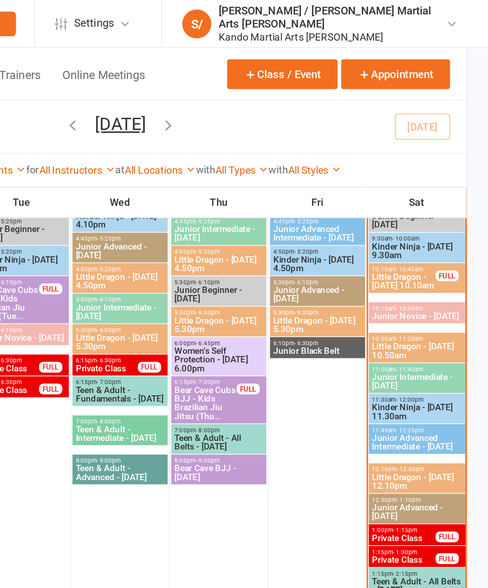
scroll to position [842, 0]
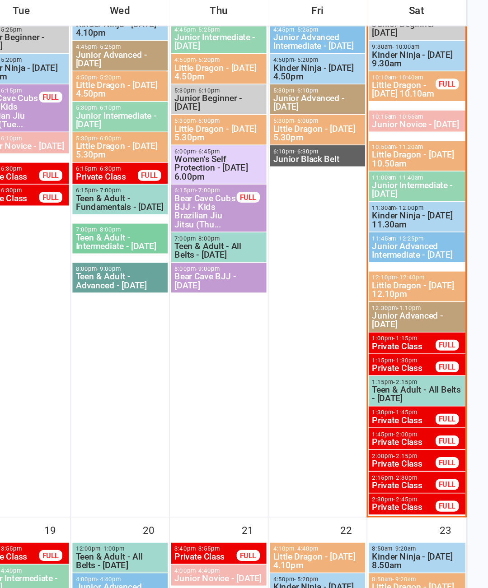
click at [455, 377] on div "FULL" at bounding box center [462, 380] width 14 height 7
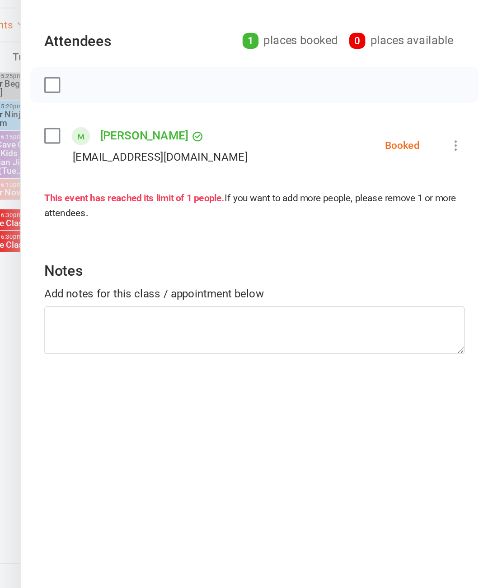
click at [463, 177] on icon at bounding box center [467, 181] width 9 height 9
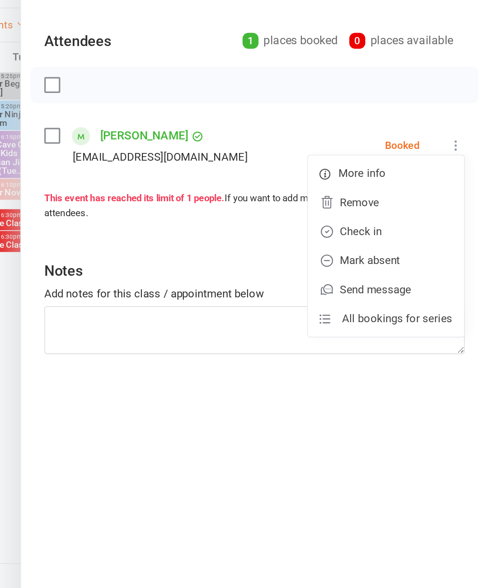
click at [376, 226] on link "Check in" at bounding box center [424, 235] width 97 height 18
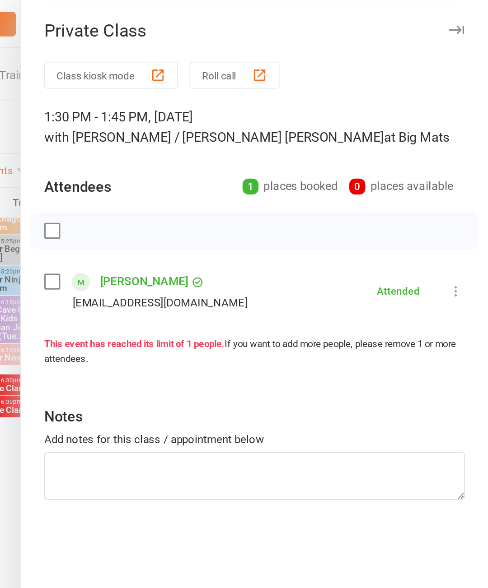
scroll to position [829, 0]
click at [463, 17] on icon "button" at bounding box center [467, 18] width 9 height 5
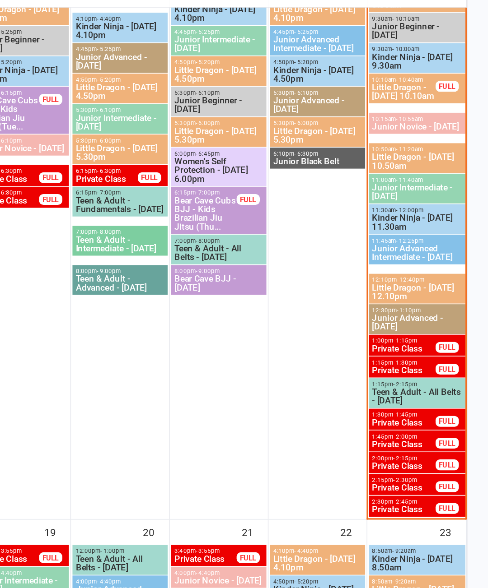
click at [455, 404] on div "FULL" at bounding box center [462, 407] width 14 height 7
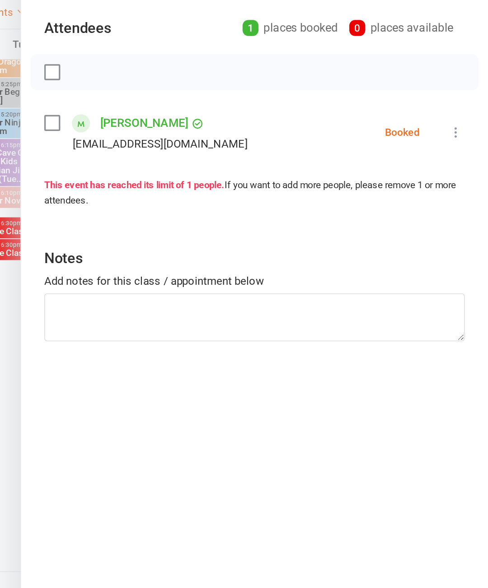
click at [463, 177] on icon at bounding box center [467, 181] width 9 height 9
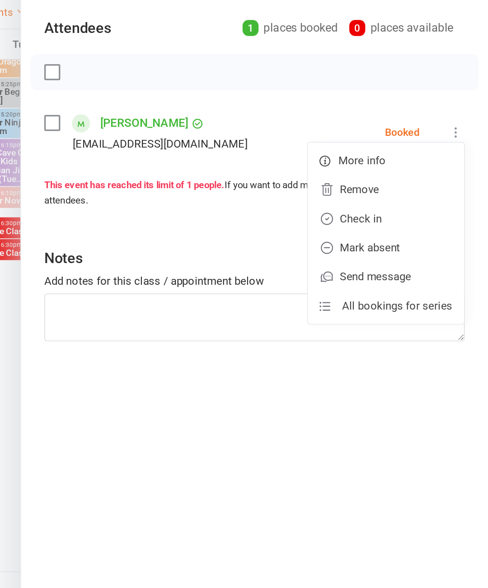
click at [376, 226] on link "Check in" at bounding box center [424, 235] width 97 height 18
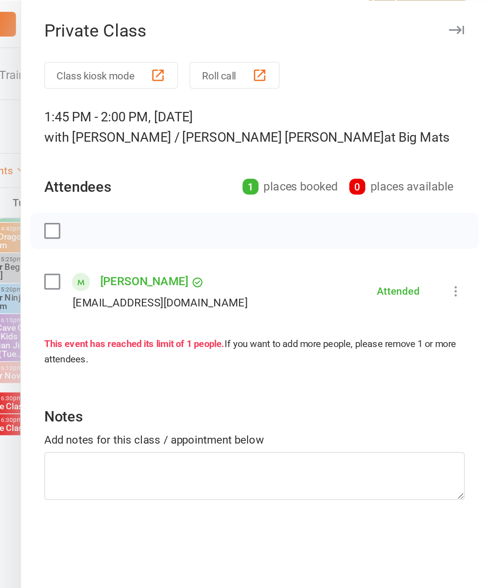
click at [463, 20] on icon "button" at bounding box center [467, 18] width 9 height 5
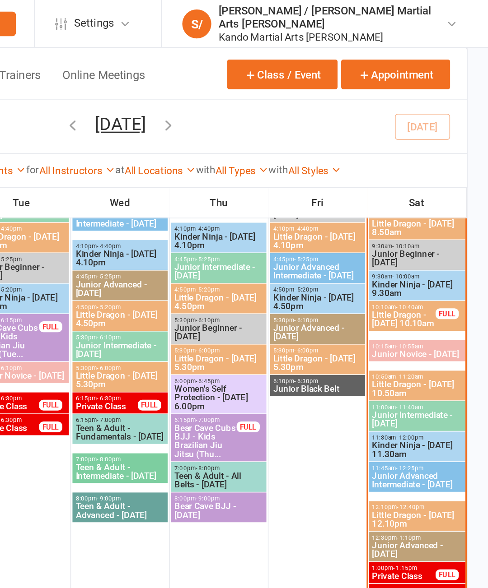
scroll to position [818, 0]
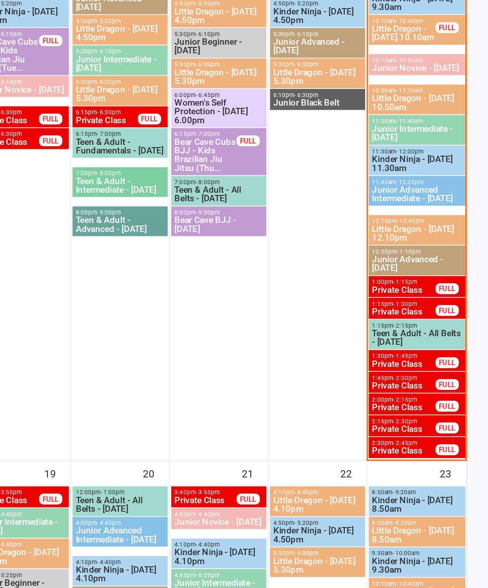
click at [415, 429] on span "Private Class" at bounding box center [435, 431] width 40 height 5
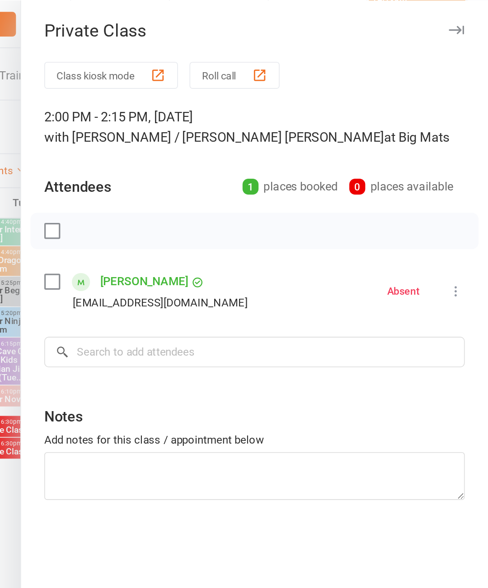
scroll to position [802, 0]
click at [463, 17] on icon "button" at bounding box center [467, 18] width 9 height 5
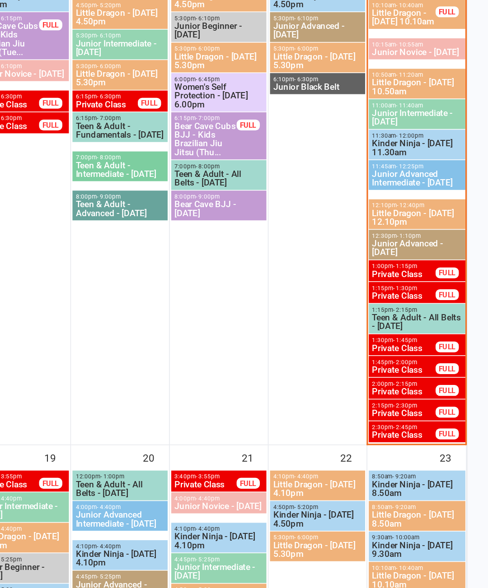
scroll to position [818, 0]
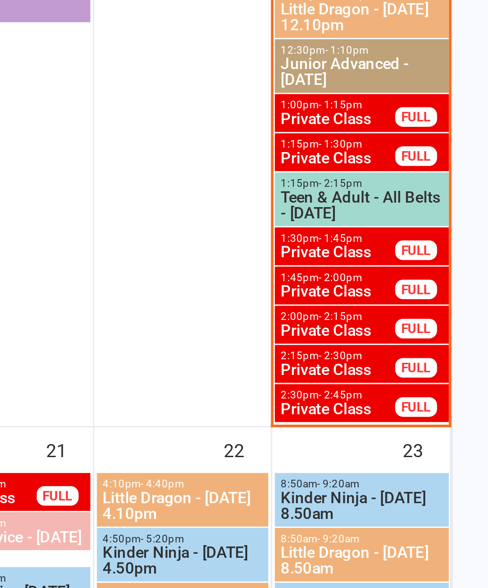
click at [415, 429] on span "Private Class" at bounding box center [435, 431] width 40 height 5
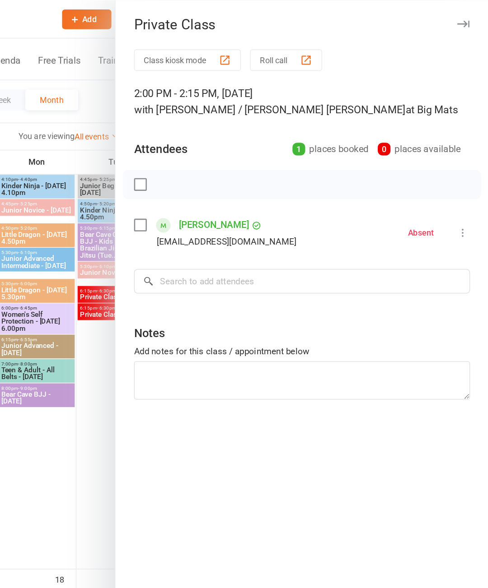
scroll to position [839, 0]
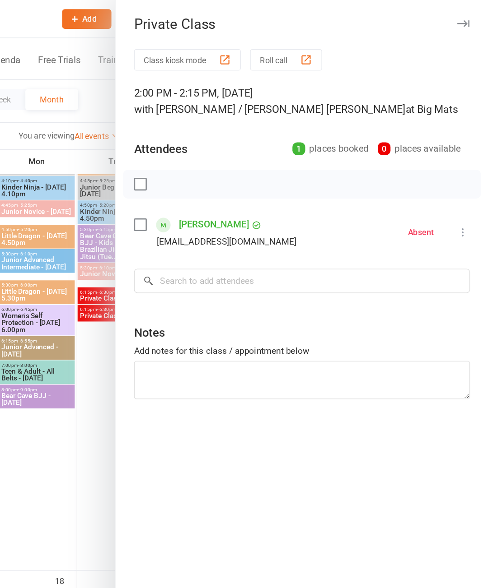
click at [366, 13] on div "Private Class" at bounding box center [342, 19] width 290 height 13
click at [462, 14] on button "button" at bounding box center [467, 18] width 11 height 11
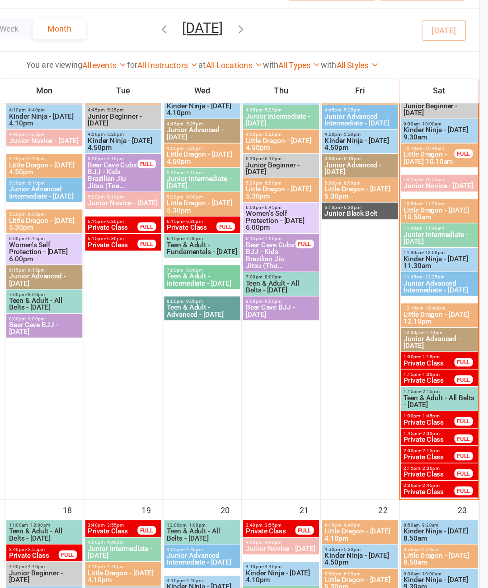
click at [415, 409] on span "Private Class" at bounding box center [435, 411] width 40 height 5
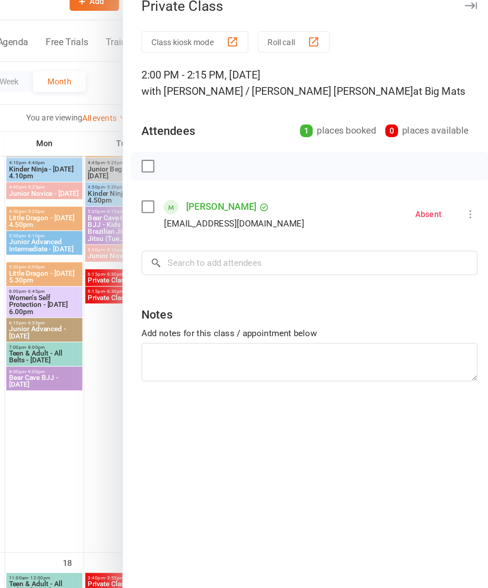
click at [462, 13] on button "button" at bounding box center [467, 18] width 11 height 11
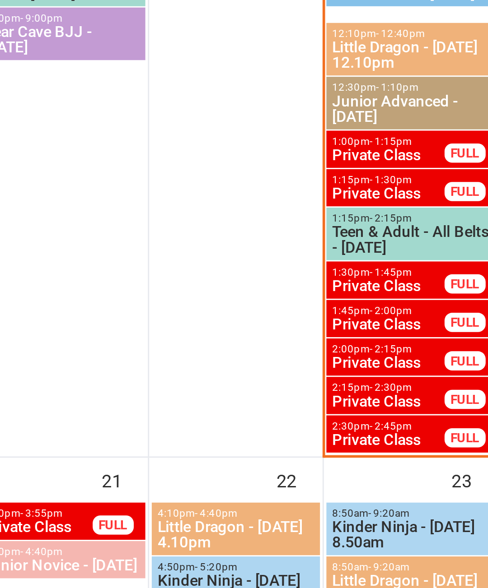
click at [415, 422] on span "Private Class" at bounding box center [435, 424] width 40 height 5
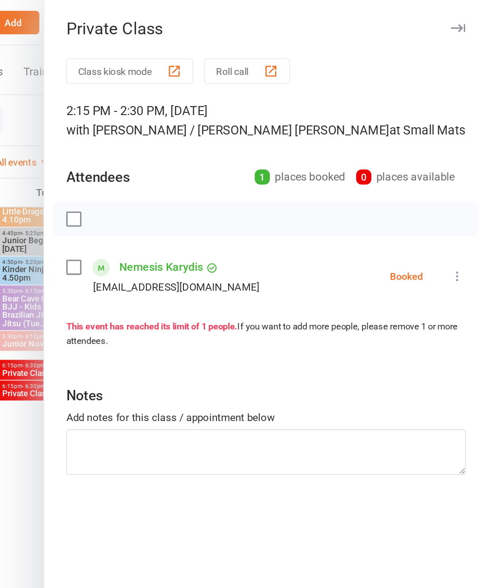
scroll to position [811, 0]
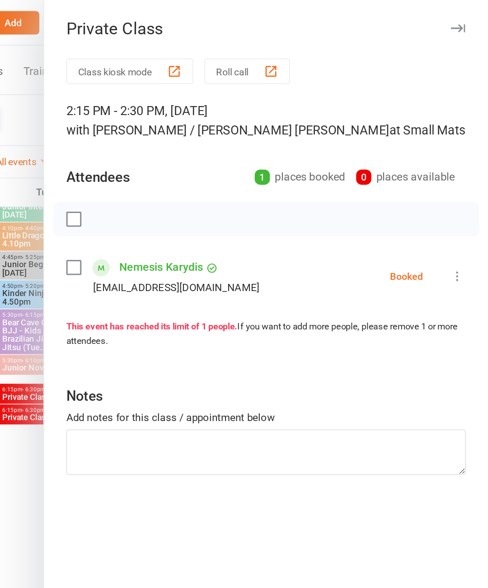
click at [463, 20] on icon "button" at bounding box center [467, 18] width 9 height 5
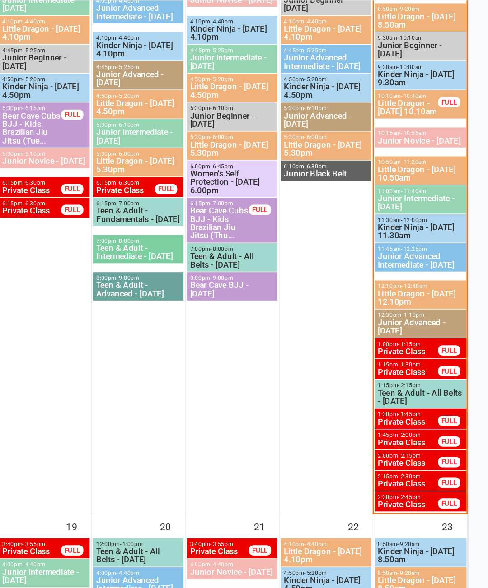
click at [415, 463] on span "Private Class" at bounding box center [435, 465] width 40 height 5
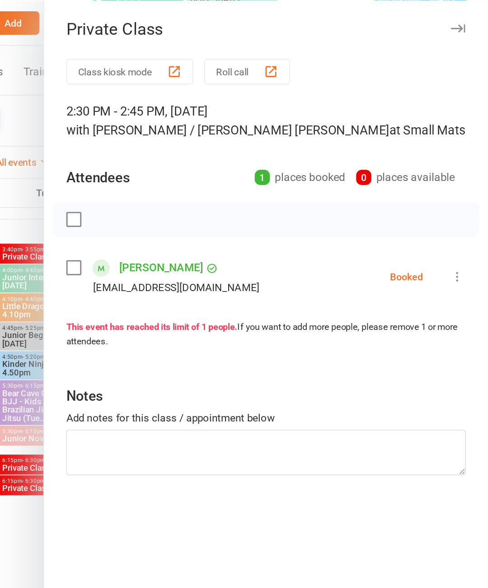
scroll to position [765, 0]
